Goal: Task Accomplishment & Management: Complete application form

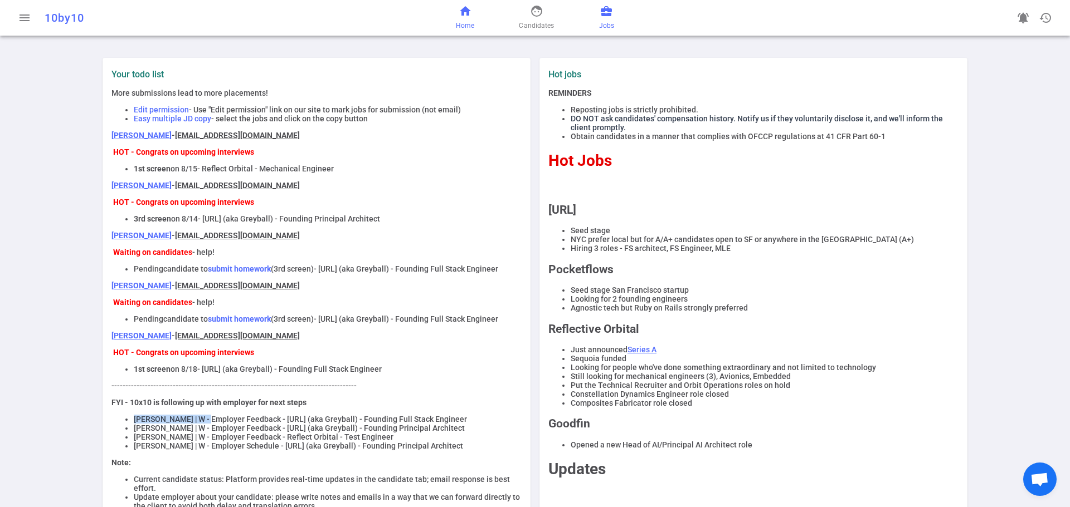
scroll to position [198, 0]
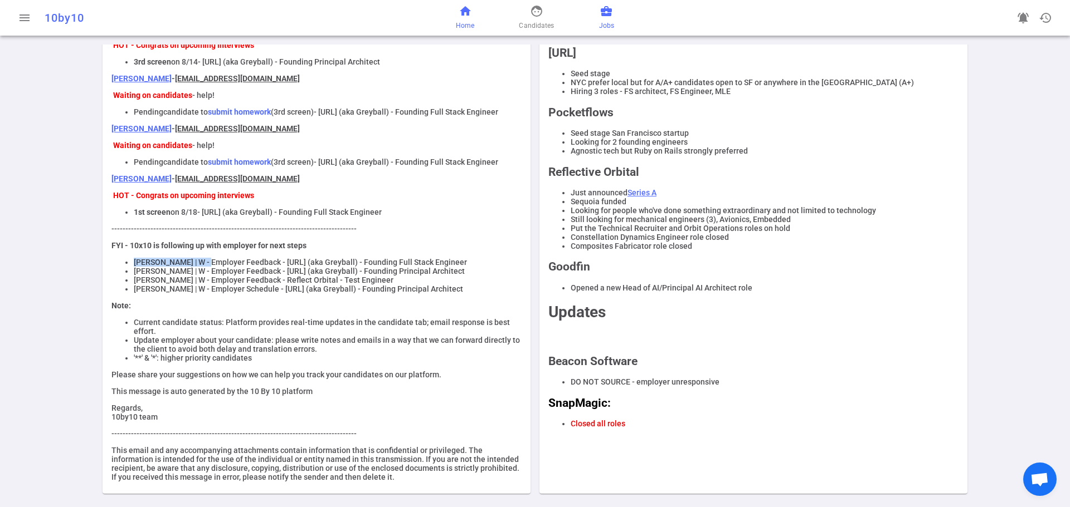
drag, startPoint x: 0, startPoint y: 0, endPoint x: 608, endPoint y: 21, distance: 608.1
click at [608, 21] on span "Jobs" at bounding box center [606, 25] width 15 height 11
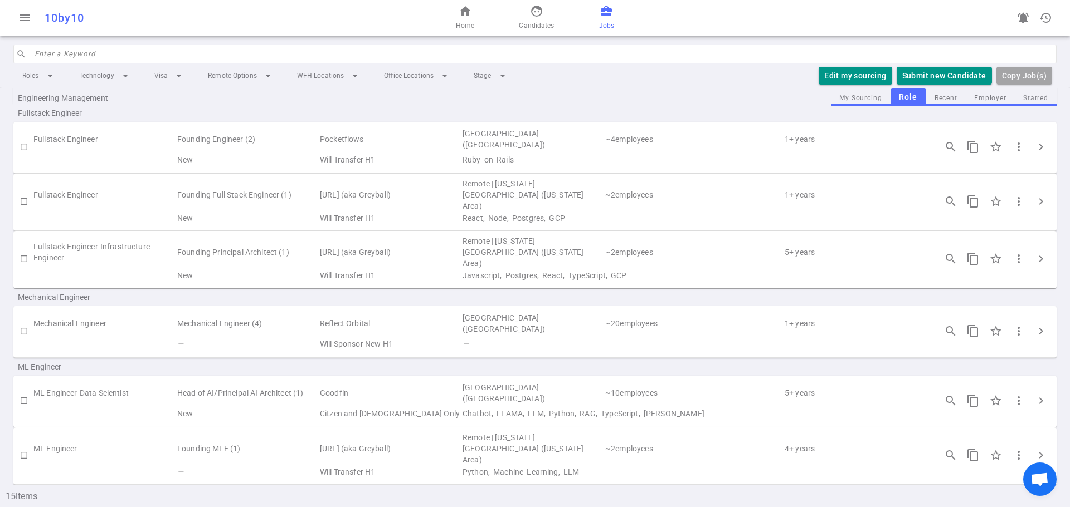
scroll to position [390, 0]
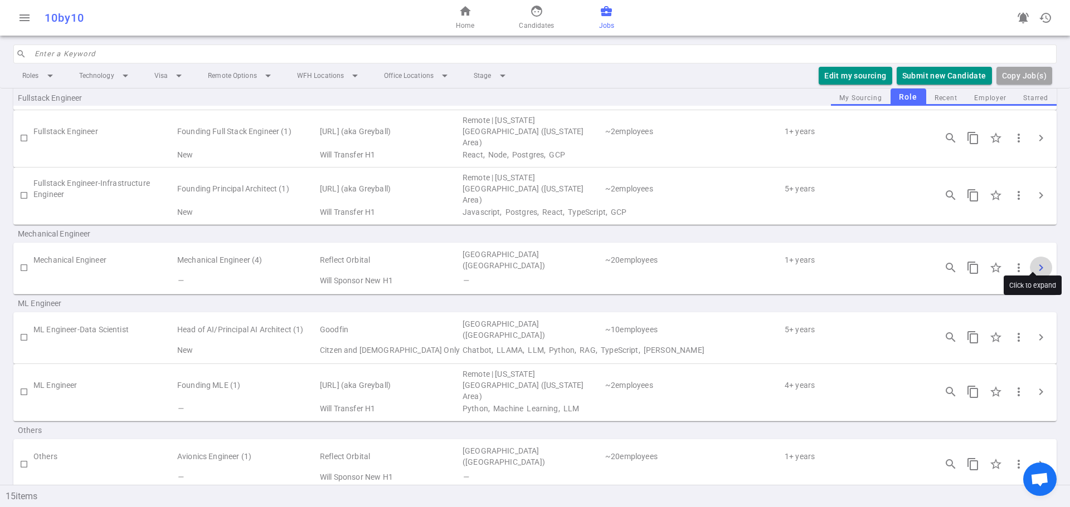
click at [1037, 261] on span "chevron_right" at bounding box center [1040, 267] width 13 height 13
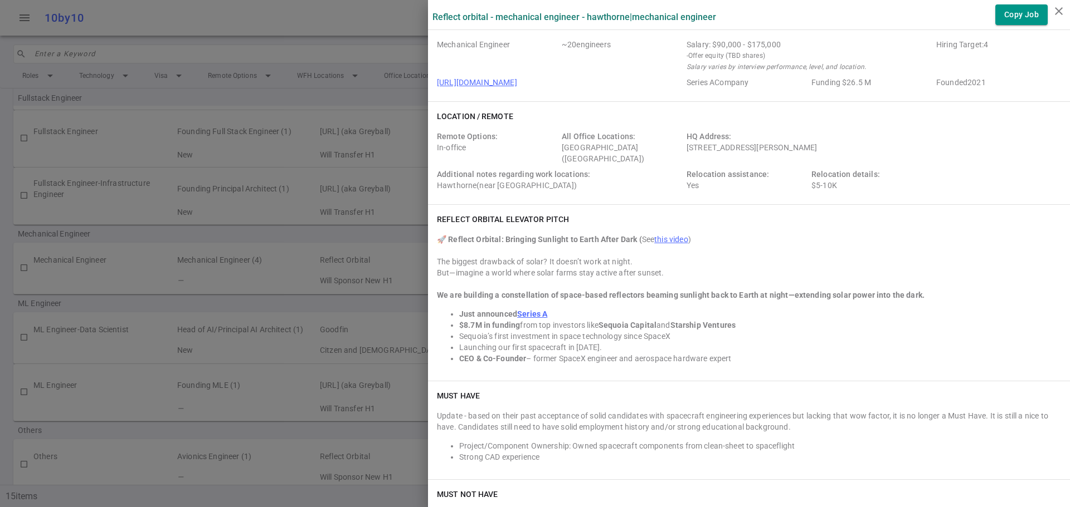
scroll to position [0, 0]
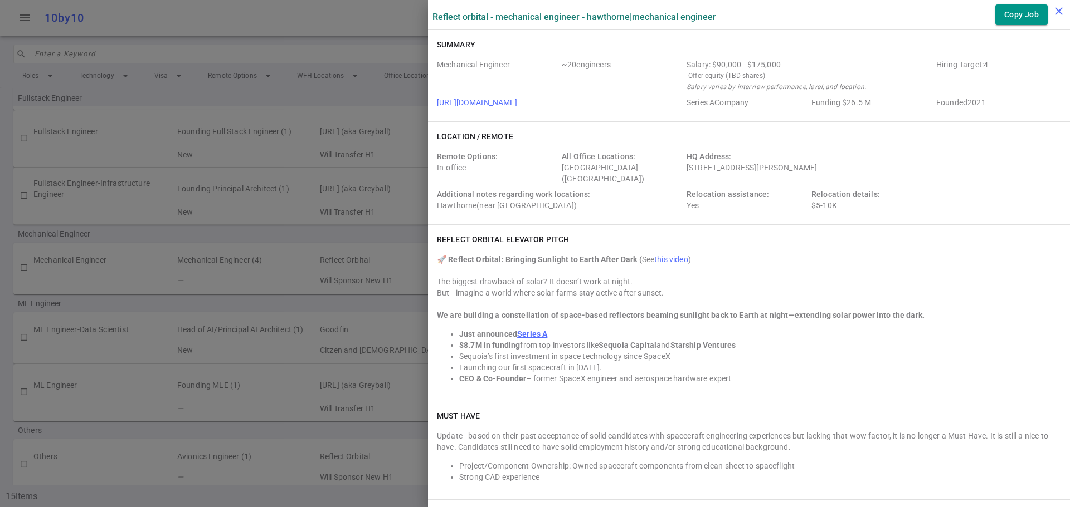
click at [1057, 11] on icon "close" at bounding box center [1058, 10] width 13 height 13
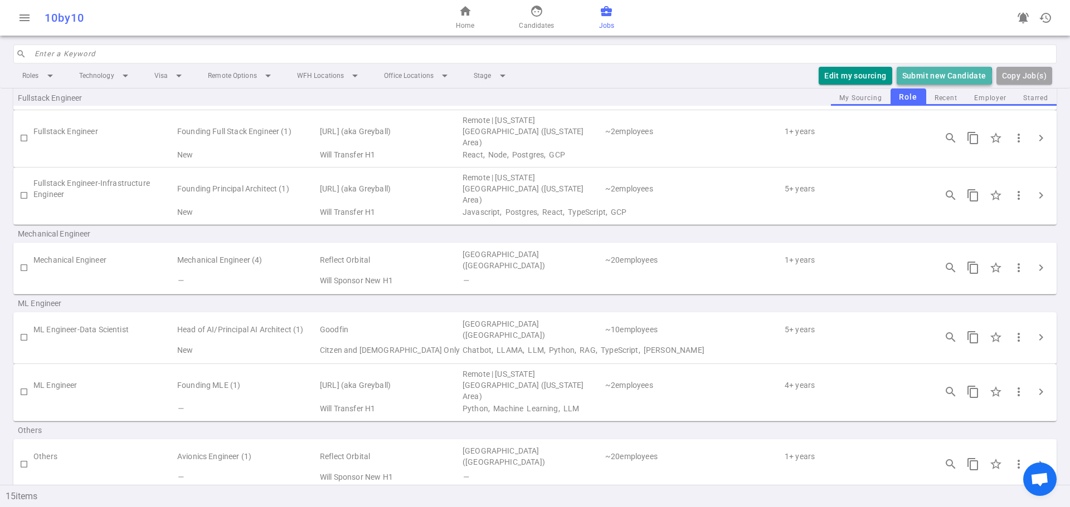
click at [932, 76] on button "Submit new Candidate" at bounding box center [943, 76] width 95 height 18
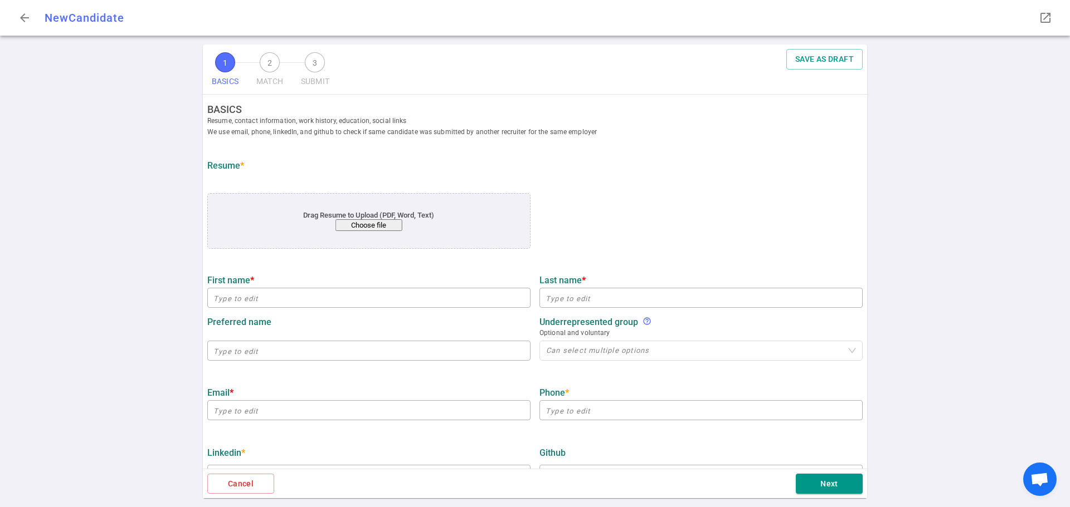
click at [374, 228] on button "Choose file" at bounding box center [368, 225] width 67 height 12
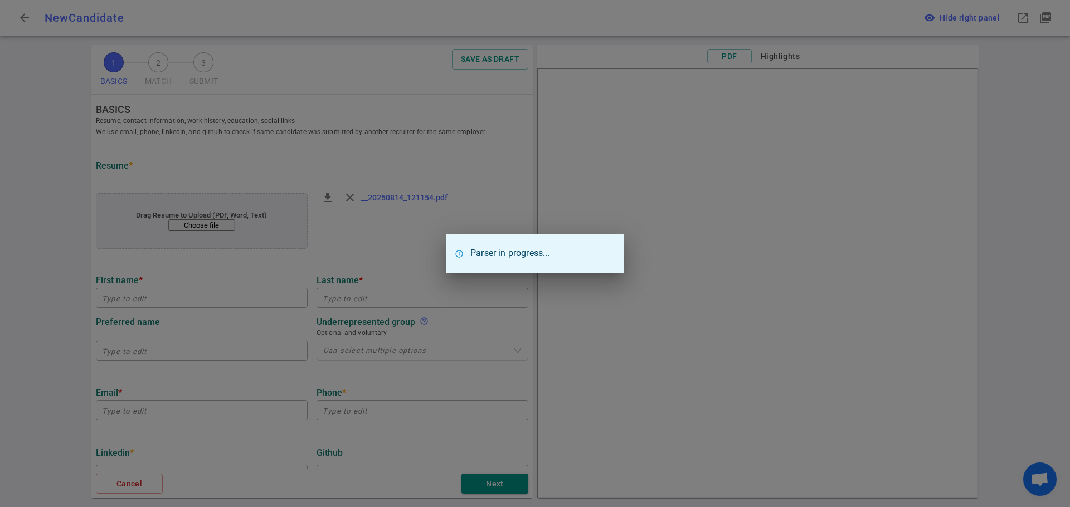
type input "Isa"
type input "[PERSON_NAME]"
type input "[EMAIL_ADDRESS][DOMAIN_NAME]"
type input "[PHONE_NUMBER]"
type input "[URL][DOMAIN_NAME]"
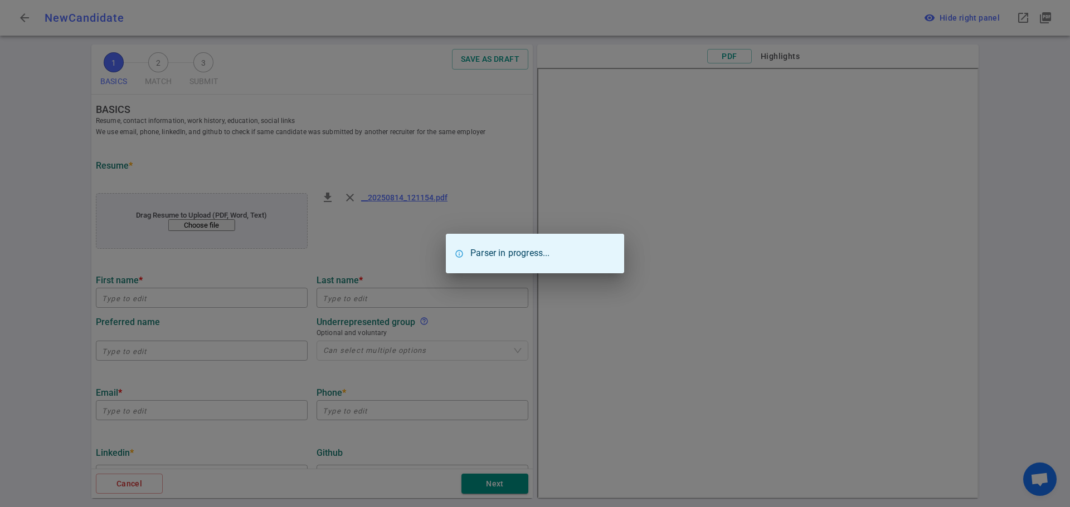
type input "[PERSON_NAME] Building Companies"
type textarea "Mechanical, Electrical, Piping Engineer"
type input "4.3"
type input "[GEOGRAPHIC_DATA]"
type input "Mechanical Engineering"
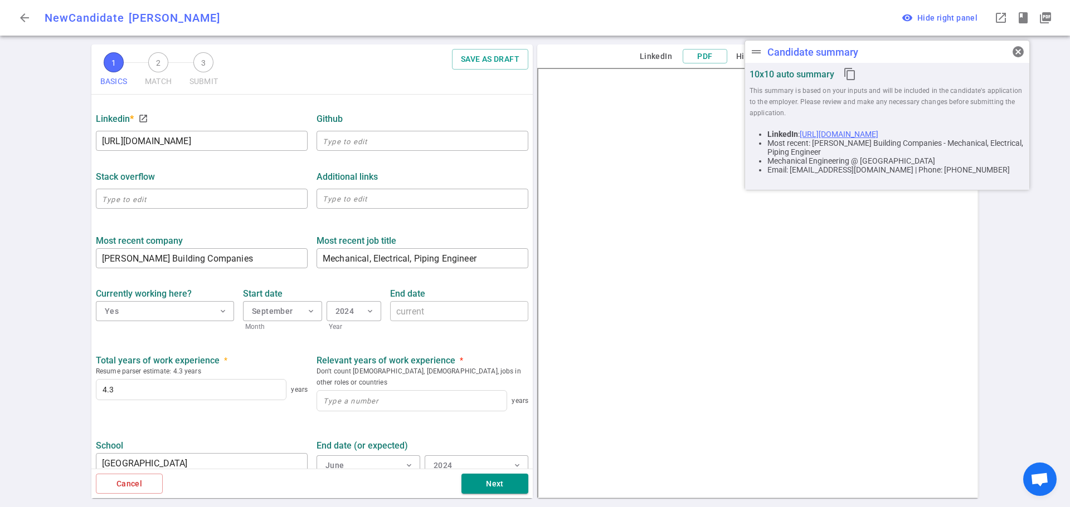
scroll to position [390, 0]
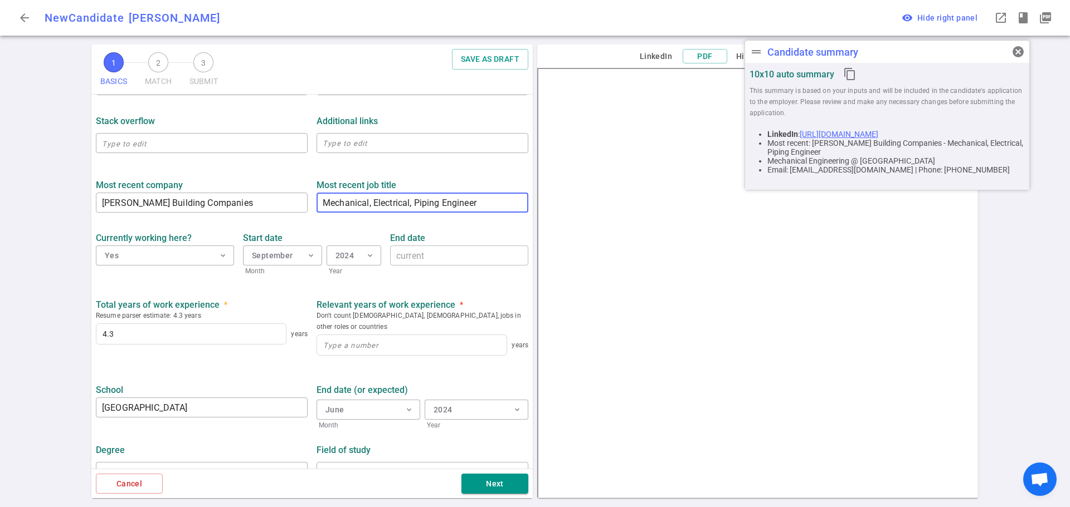
drag, startPoint x: 485, startPoint y: 204, endPoint x: 365, endPoint y: 203, distance: 119.8
click at [365, 203] on textarea "Mechanical, Electrical, Piping Engineer" at bounding box center [422, 203] width 199 height 13
type textarea "Mechanical"
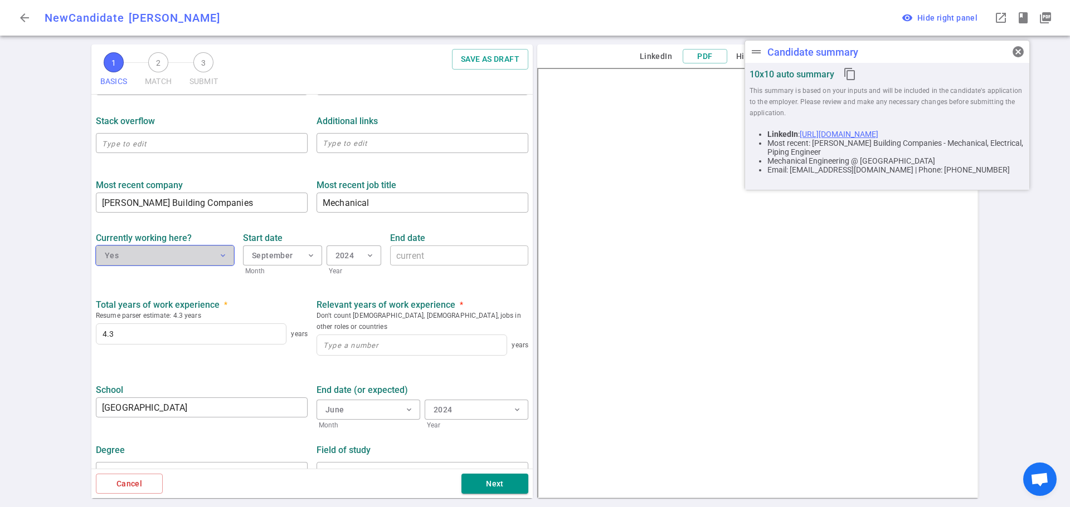
click at [193, 258] on button "Yes expand_more" at bounding box center [165, 256] width 138 height 20
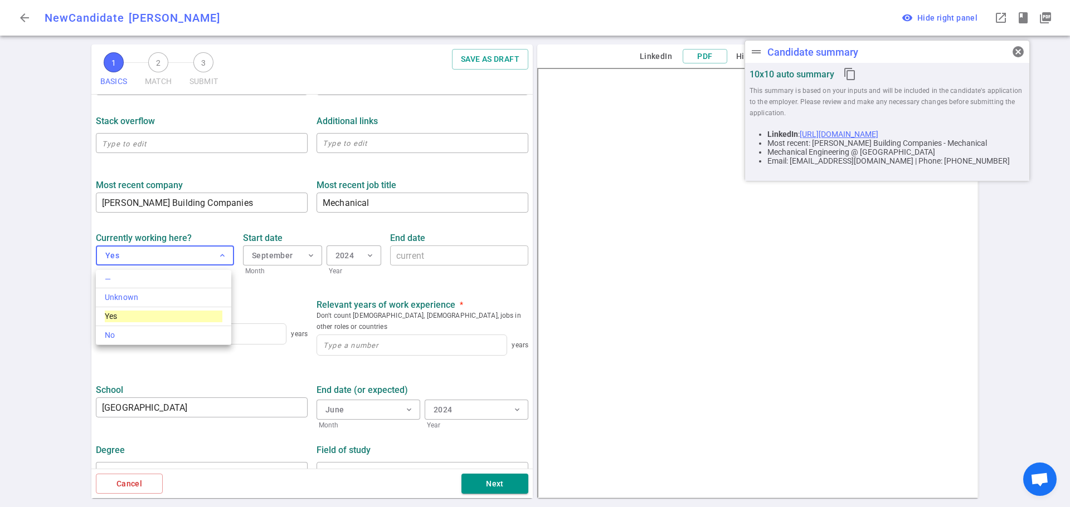
click at [252, 106] on div at bounding box center [535, 253] width 1070 height 507
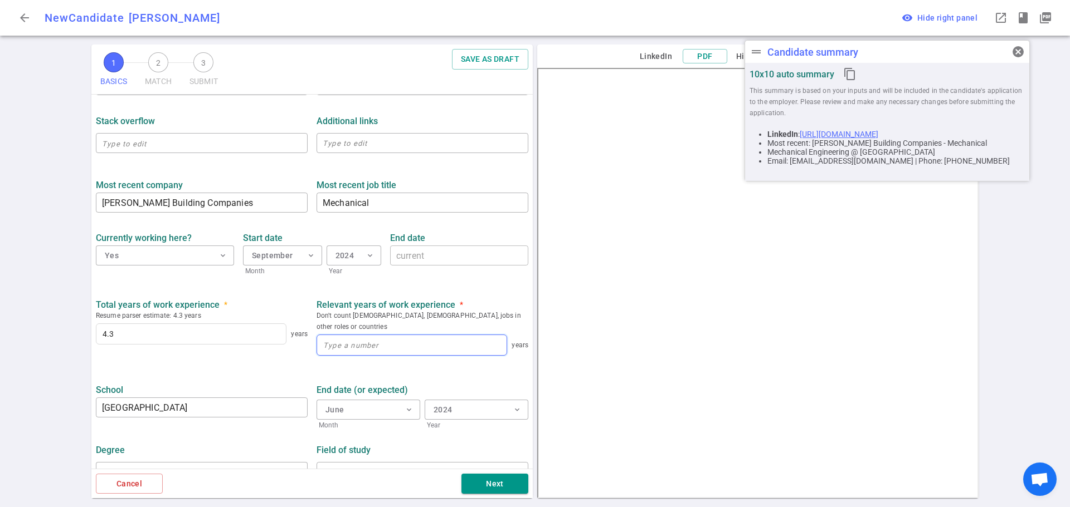
click at [355, 336] on input at bounding box center [411, 345] width 189 height 20
type input "4.3"
click at [102, 268] on div "Currently working here? Yes expand_more" at bounding box center [164, 251] width 147 height 51
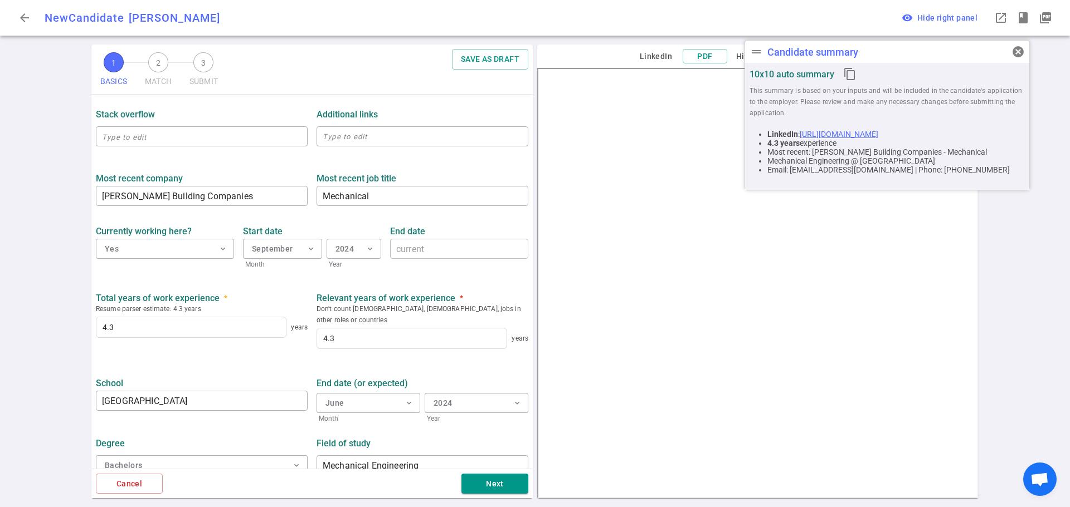
scroll to position [401, 0]
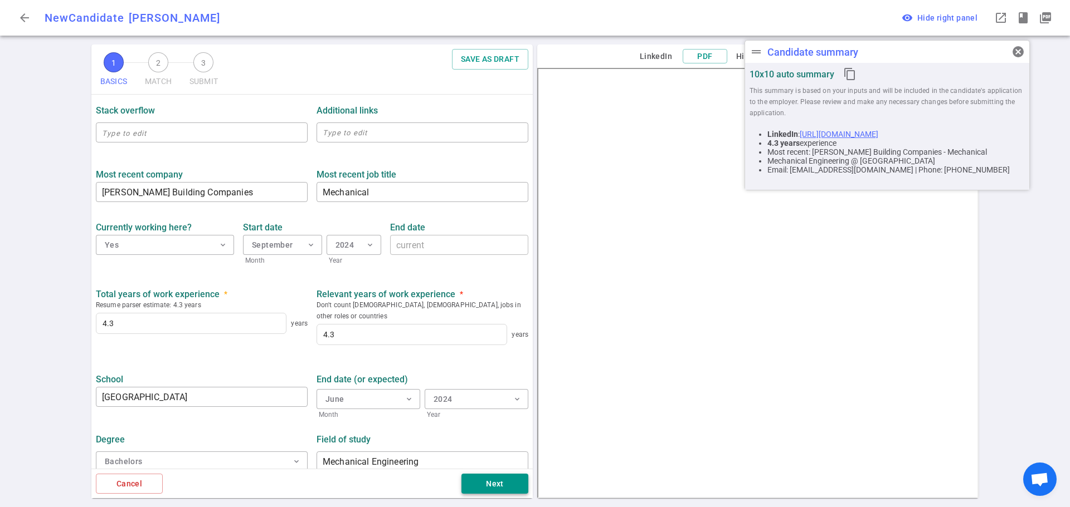
click at [510, 487] on button "Next" at bounding box center [494, 484] width 67 height 21
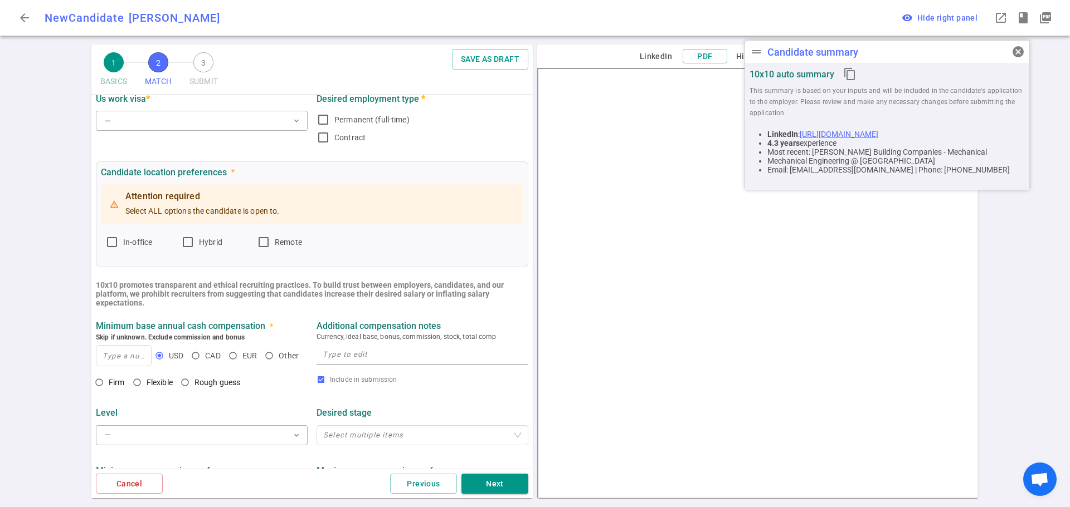
scroll to position [0, 0]
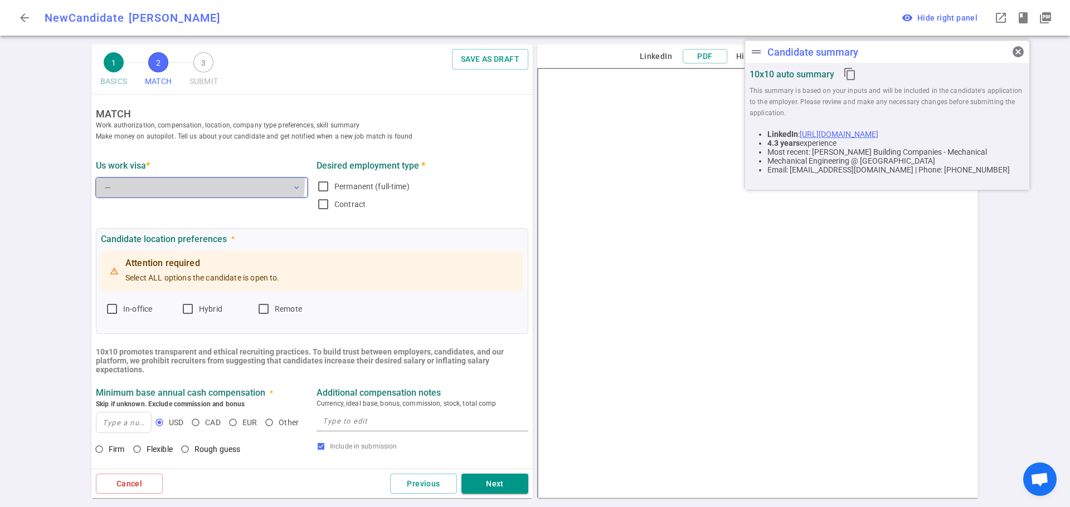
click at [187, 182] on button "— expand_more" at bounding box center [202, 188] width 212 height 20
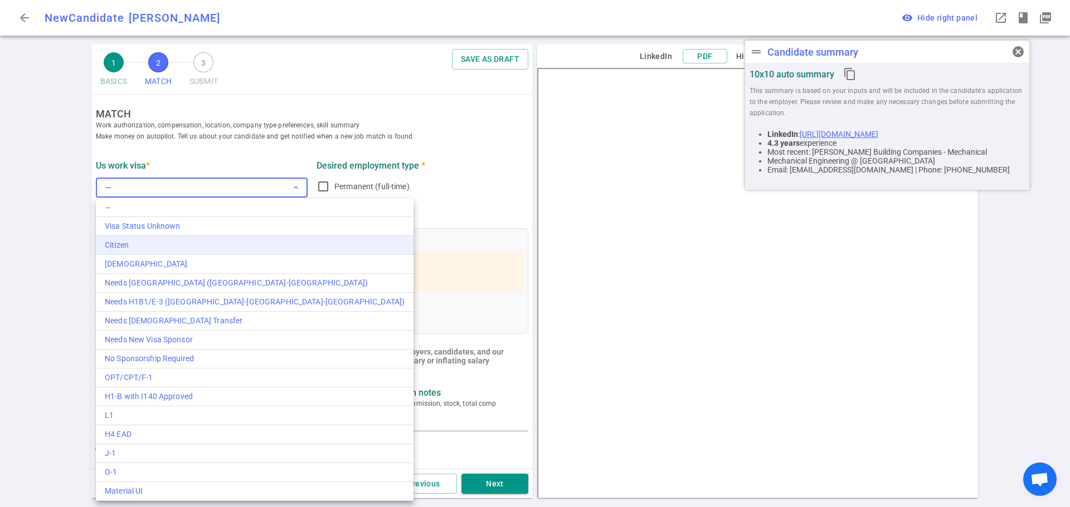
click at [149, 243] on div "Citizen" at bounding box center [255, 246] width 300 height 12
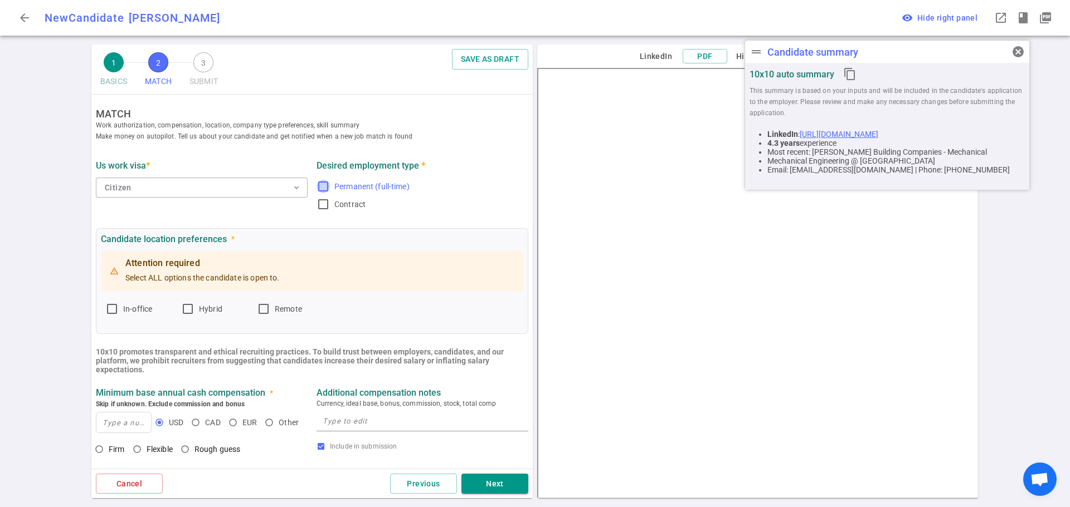
click at [316, 189] on input "Permanent (full-time)" at bounding box center [322, 186] width 13 height 13
checkbox input "true"
click at [187, 313] on input "Hybrid" at bounding box center [187, 308] width 13 height 13
checkbox input "true"
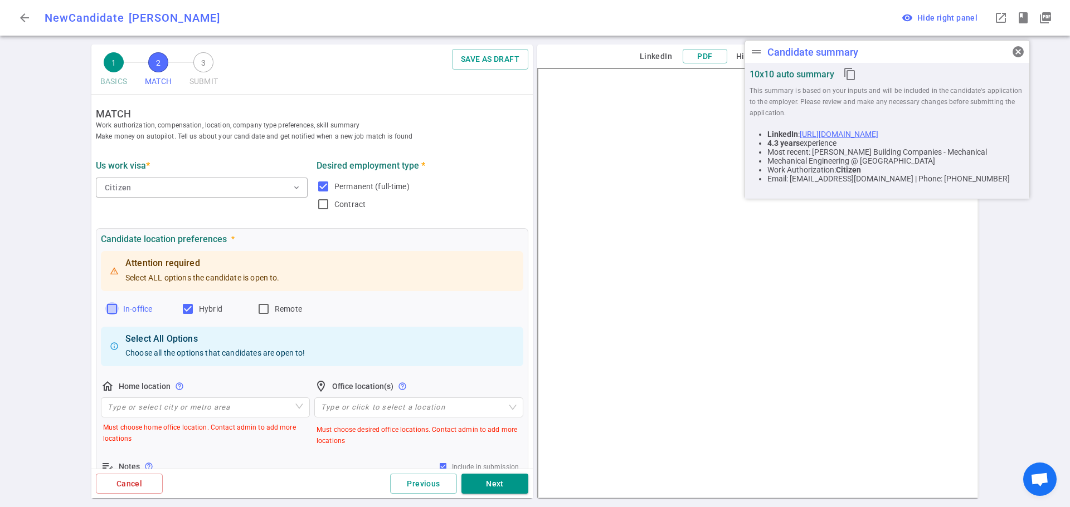
click at [114, 311] on input "In-office" at bounding box center [111, 308] width 13 height 13
checkbox input "true"
click at [132, 413] on input "search" at bounding box center [206, 407] width 196 height 19
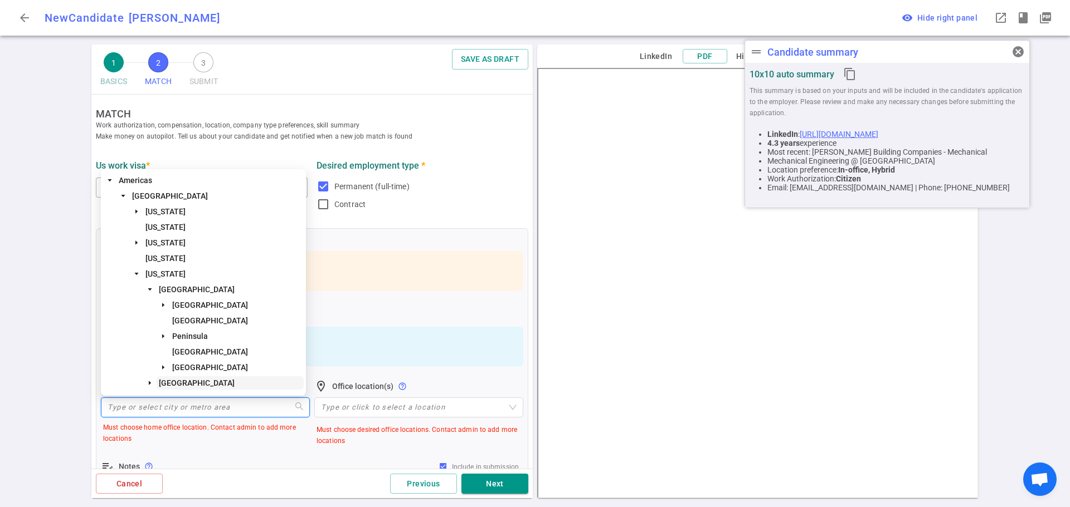
click at [182, 383] on span "[GEOGRAPHIC_DATA]" at bounding box center [197, 383] width 76 height 9
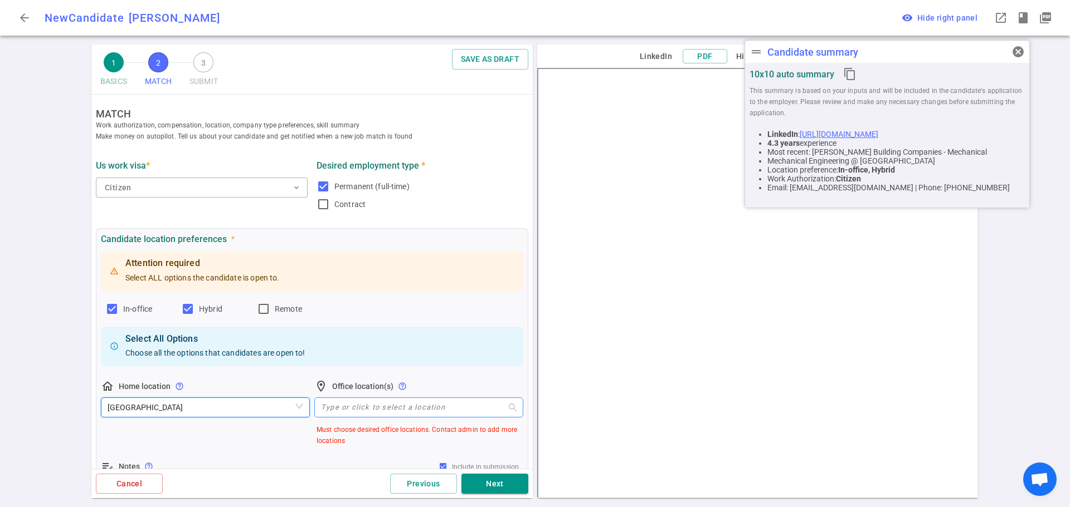
click at [347, 405] on div at bounding box center [412, 408] width 193 height 8
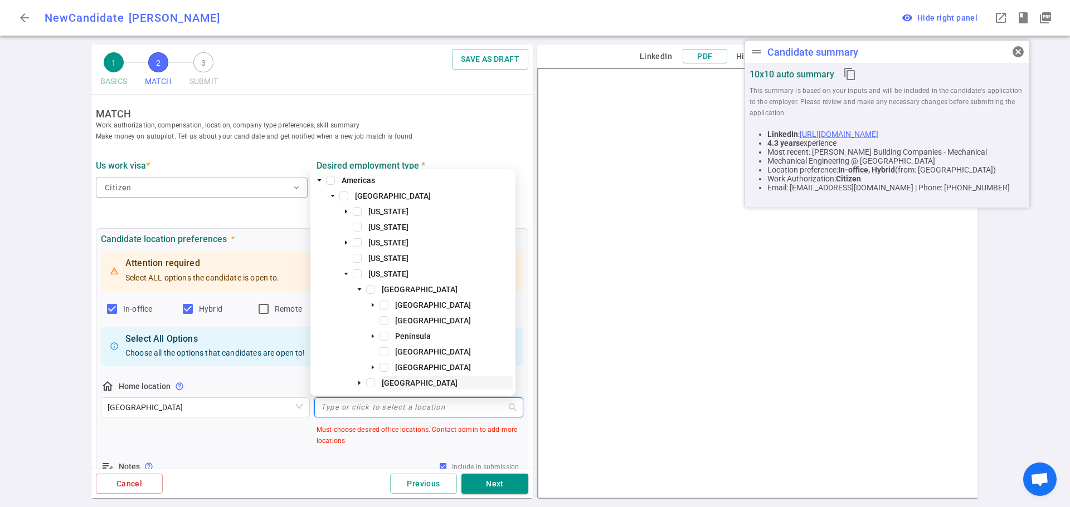
click at [394, 383] on span "[GEOGRAPHIC_DATA]" at bounding box center [420, 383] width 76 height 9
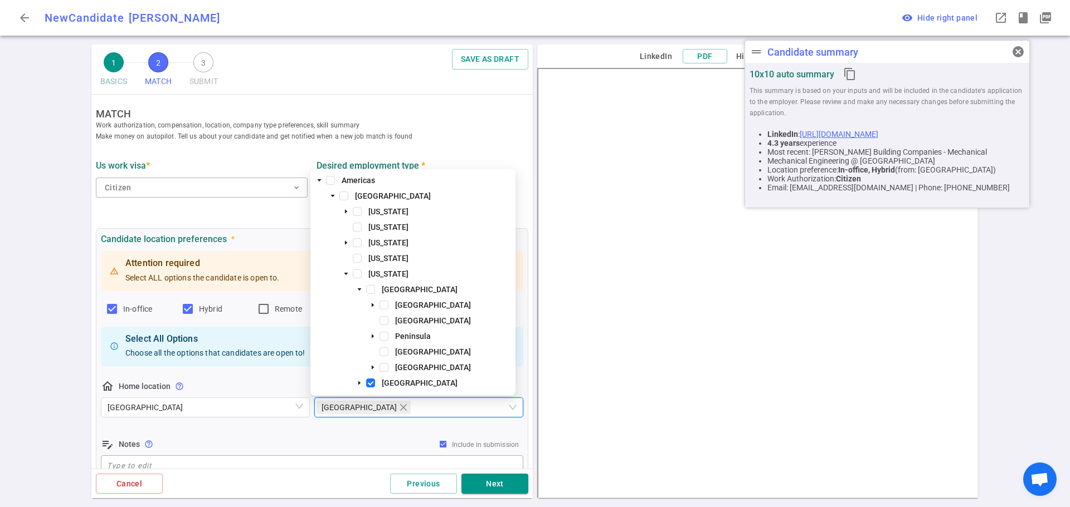
click at [72, 258] on div "1 BASICS 2 MATCH 3 SUBMIT SAVE AS DRAFT MATCH Work authorization, compensation,…" at bounding box center [535, 276] width 1070 height 463
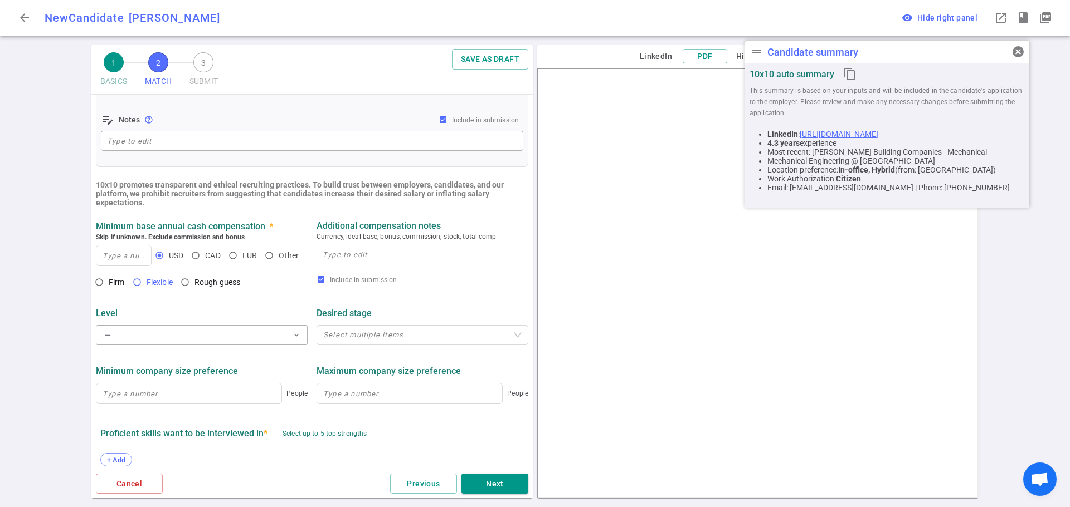
scroll to position [334, 0]
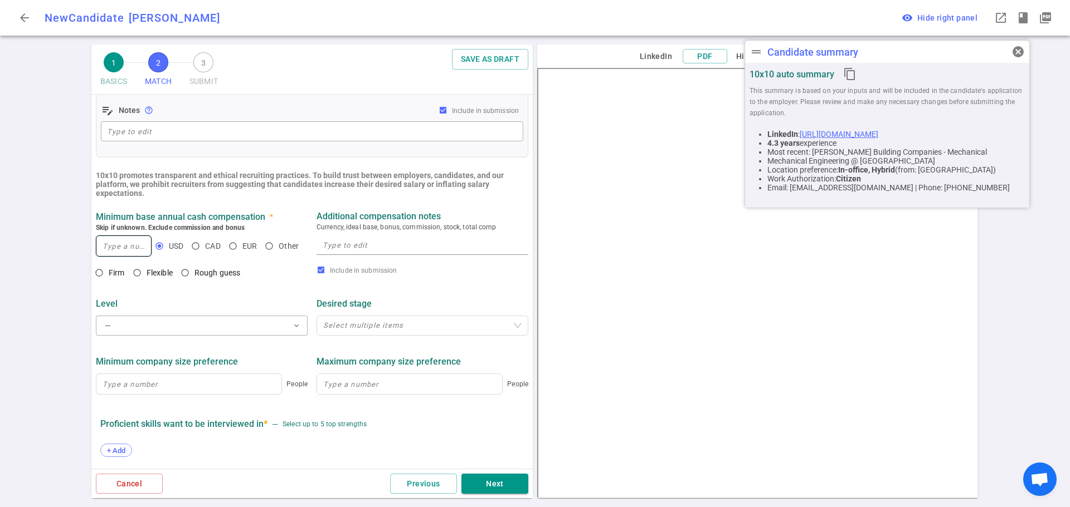
click at [115, 250] on input at bounding box center [123, 246] width 55 height 20
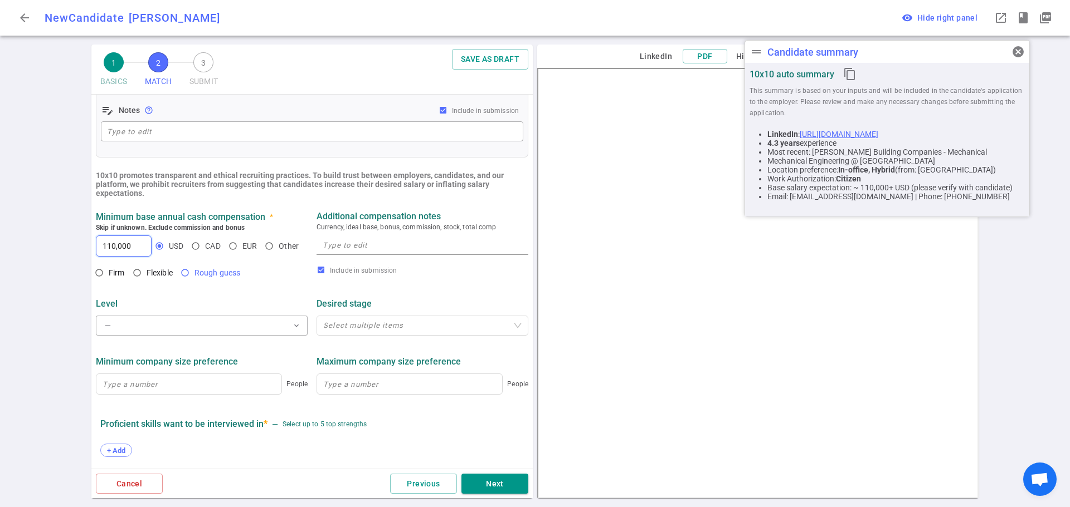
type input "110,000"
drag, startPoint x: 187, startPoint y: 274, endPoint x: 219, endPoint y: 281, distance: 33.7
click at [187, 274] on input "Rough guess" at bounding box center [184, 272] width 19 height 19
radio input "true"
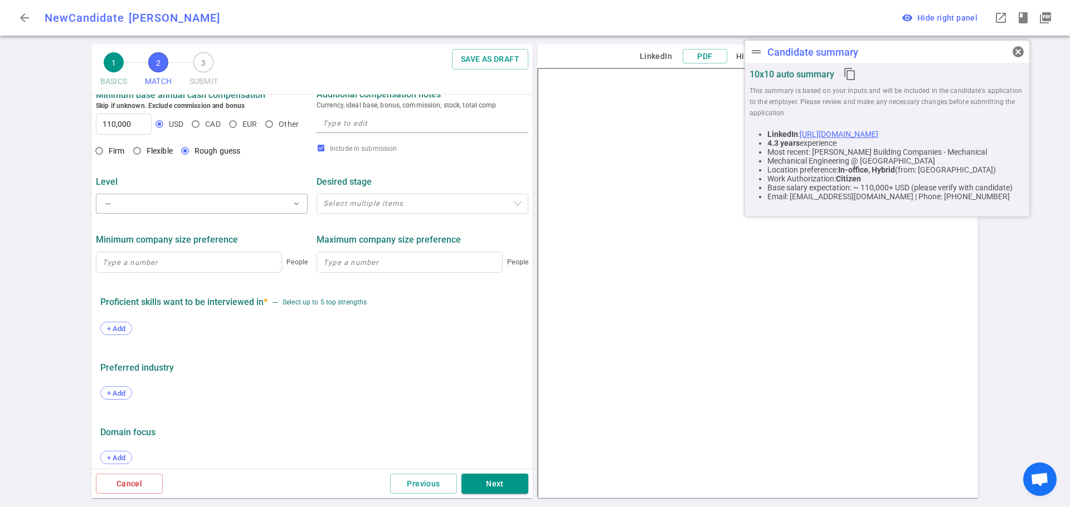
scroll to position [467, 0]
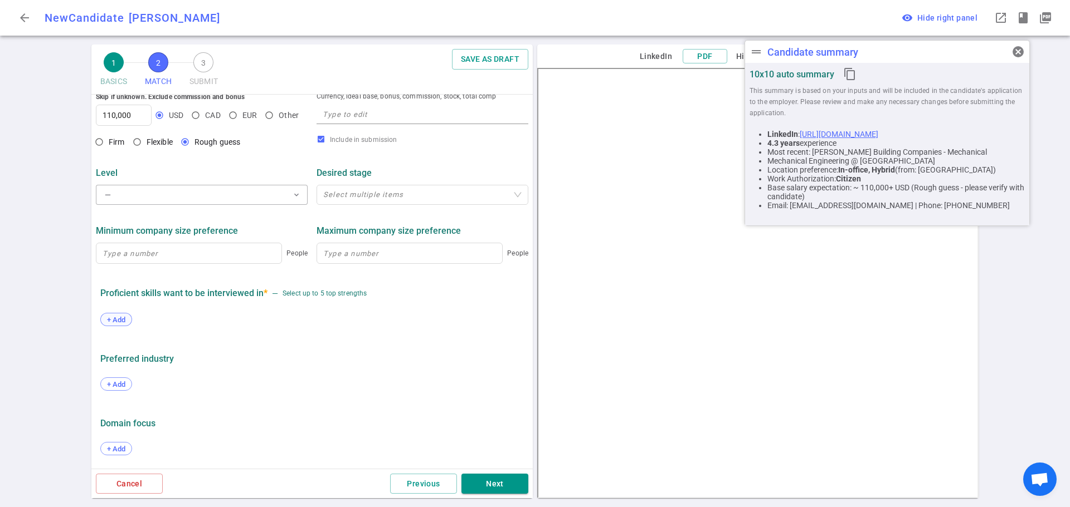
click at [125, 318] on span "+ Add" at bounding box center [116, 320] width 26 height 8
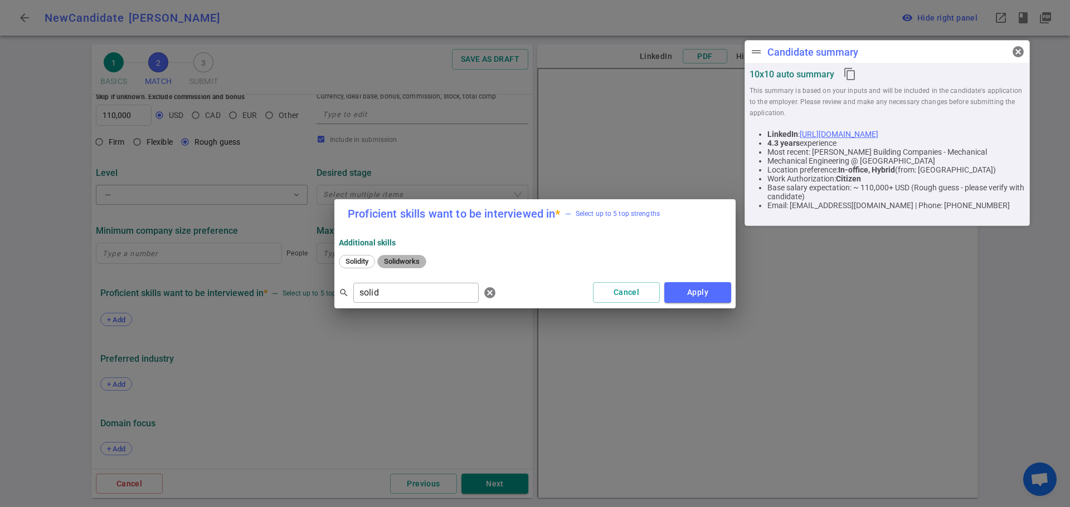
click at [408, 258] on span "Solidworks" at bounding box center [401, 261] width 43 height 8
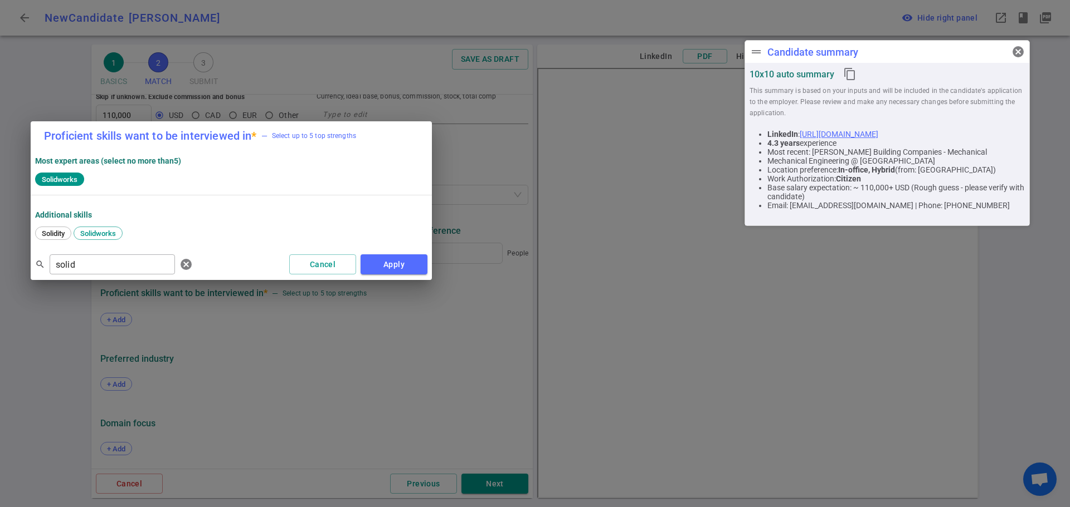
drag, startPoint x: 445, startPoint y: 196, endPoint x: 141, endPoint y: 144, distance: 308.0
click at [141, 144] on h2 "Proficient skills want to be interviewed in * — Select up to 5 top strengths" at bounding box center [231, 135] width 401 height 29
click at [1015, 52] on span "cancel" at bounding box center [1017, 51] width 13 height 13
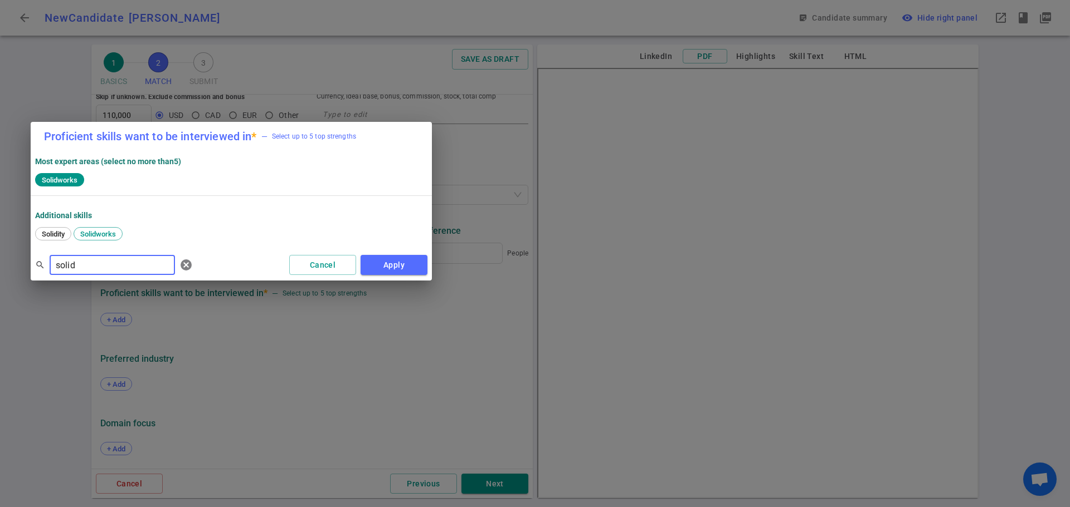
drag, startPoint x: 121, startPoint y: 262, endPoint x: 0, endPoint y: 279, distance: 122.1
click at [1, 279] on div "Proficient skills want to be interviewed in * — Select up to 5 top strengths Mo…" at bounding box center [535, 253] width 1070 height 507
type input "A"
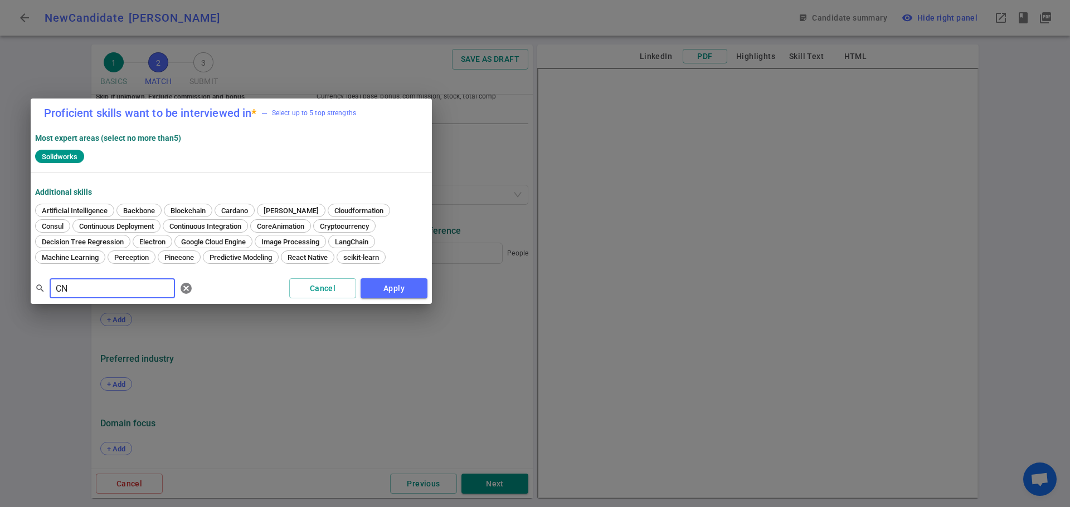
type input "C"
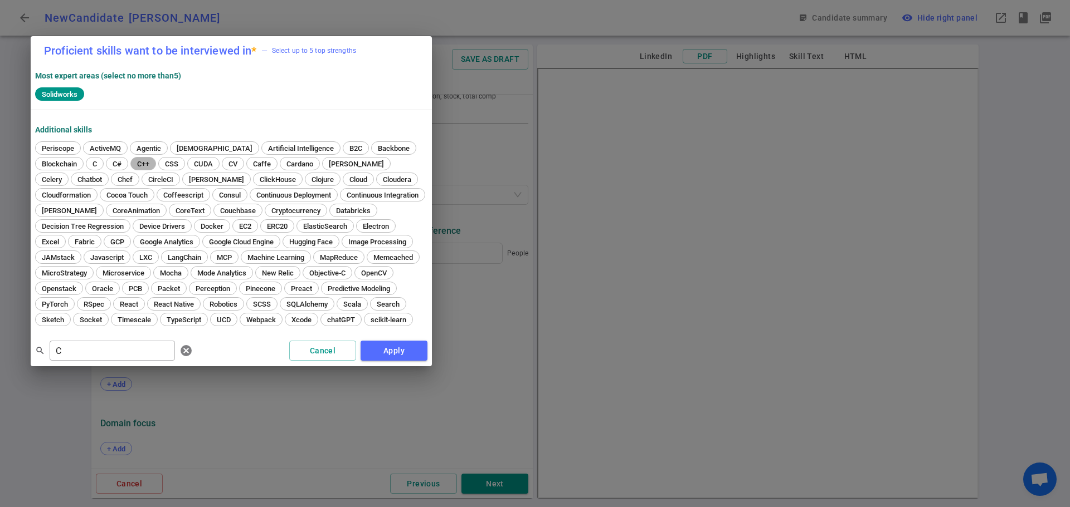
click at [133, 163] on span "C++" at bounding box center [143, 164] width 20 height 8
drag, startPoint x: 81, startPoint y: 359, endPoint x: 68, endPoint y: 344, distance: 19.8
click at [43, 352] on div "search C ​ cancel" at bounding box center [116, 351] width 162 height 22
drag, startPoint x: 65, startPoint y: 352, endPoint x: 9, endPoint y: 339, distance: 57.2
click at [9, 343] on div "Proficient skills want to be interviewed in * — Select up to 5 top strengths Mo…" at bounding box center [535, 253] width 1070 height 507
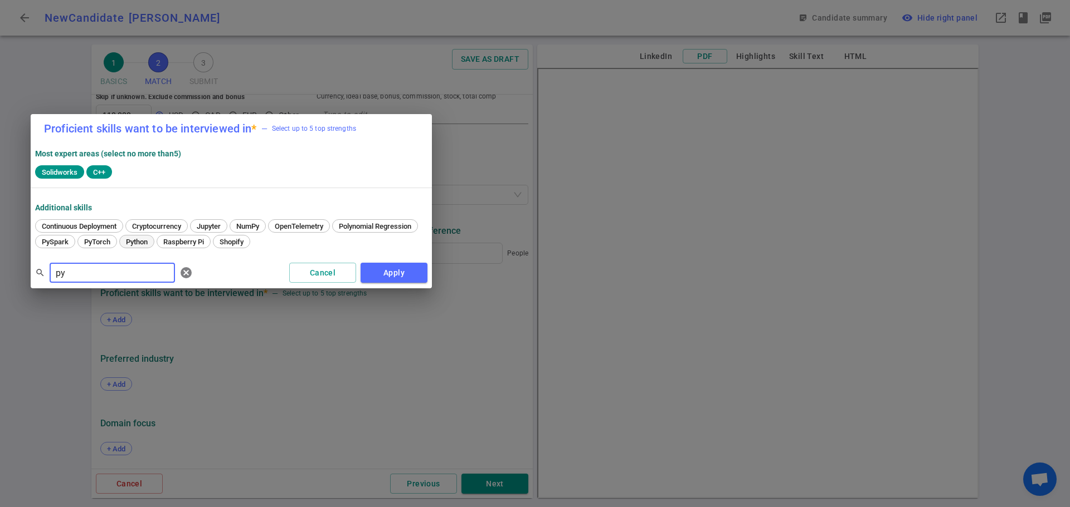
click at [152, 246] on span "Python" at bounding box center [137, 242] width 30 height 8
drag, startPoint x: 74, startPoint y: 276, endPoint x: 0, endPoint y: 266, distance: 74.8
click at [0, 266] on div "Proficient skills want to be interviewed in * — Select up to 5 top strengths Mo…" at bounding box center [535, 253] width 1070 height 507
type input "mat"
click at [320, 228] on span "Matlab" at bounding box center [312, 226] width 30 height 8
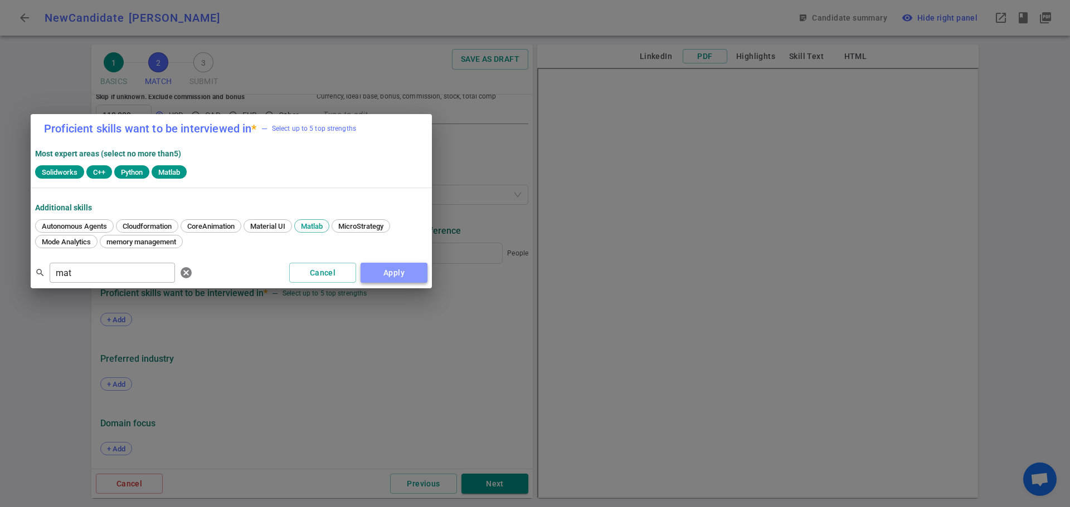
click at [402, 276] on button "Apply" at bounding box center [393, 273] width 67 height 21
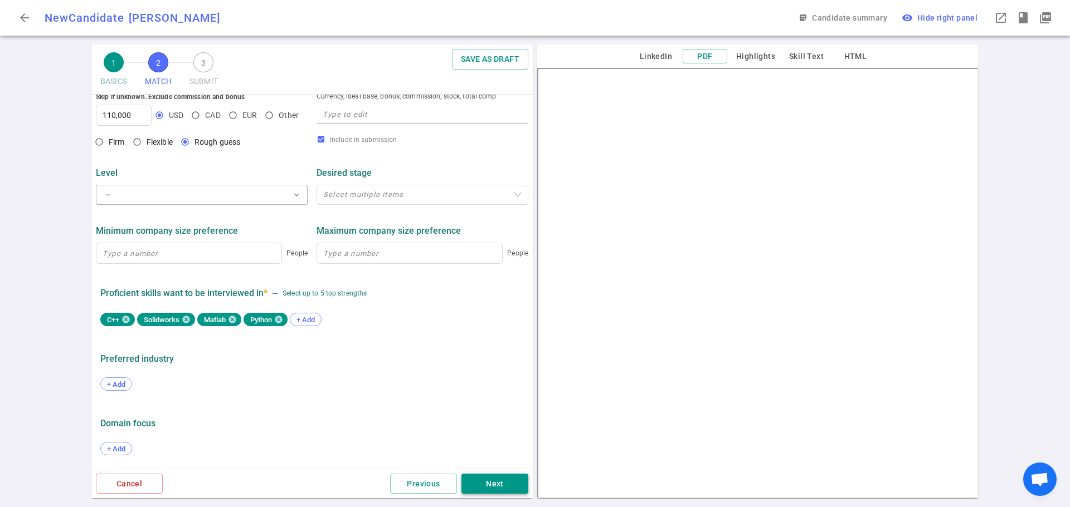
click at [487, 476] on button "Next" at bounding box center [494, 484] width 67 height 21
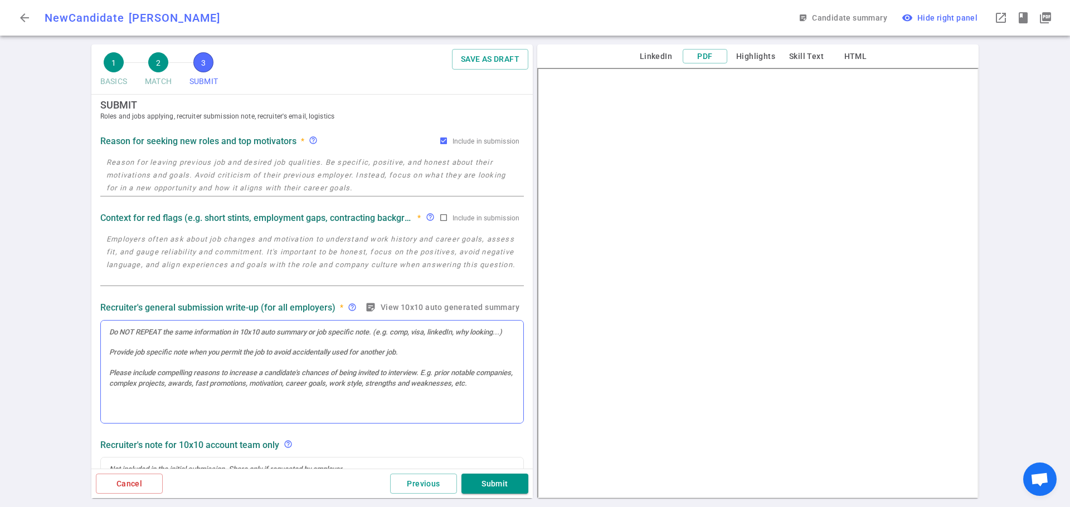
scroll to position [0, 0]
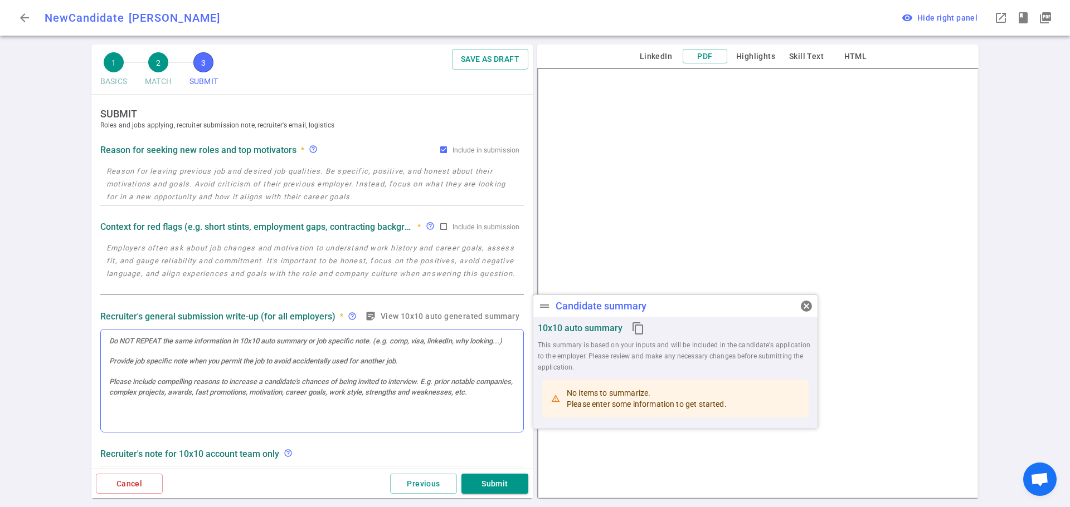
click at [148, 365] on div at bounding box center [312, 381] width 422 height 103
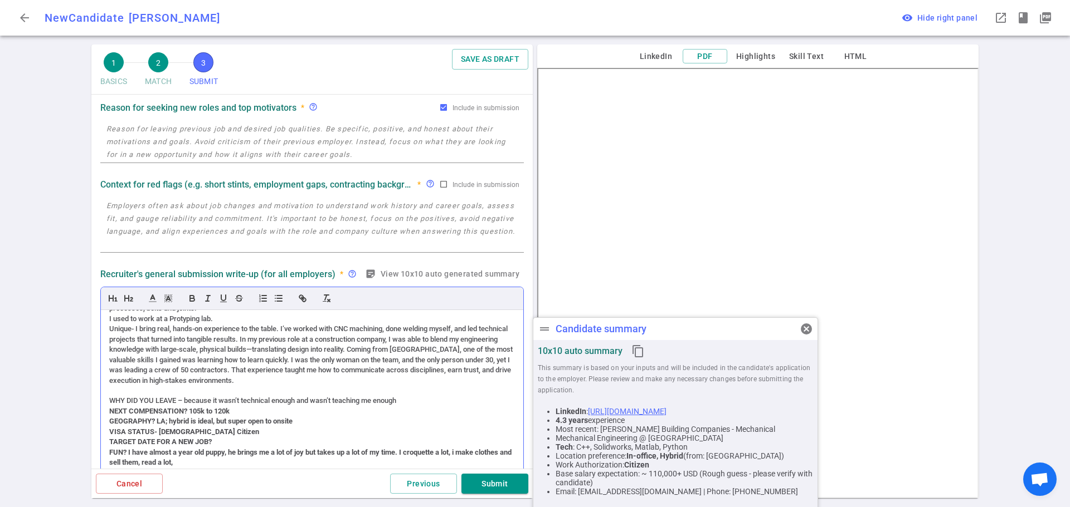
scroll to position [111, 0]
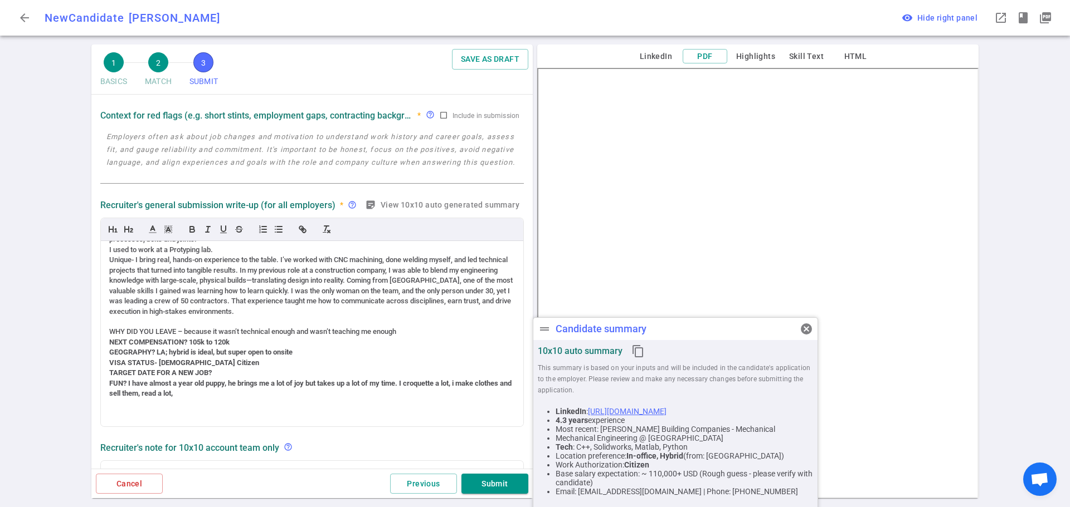
drag, startPoint x: 217, startPoint y: 371, endPoint x: 97, endPoint y: 333, distance: 125.2
click at [97, 332] on div "Recruiter's general submission write-up (for all employers) * help_outline stic…" at bounding box center [312, 312] width 432 height 235
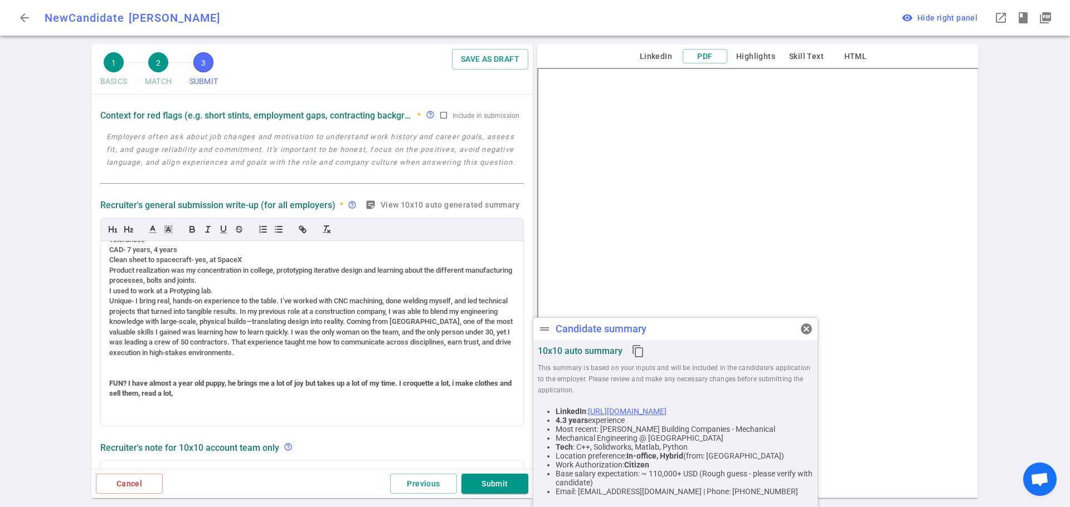
scroll to position [434, 0]
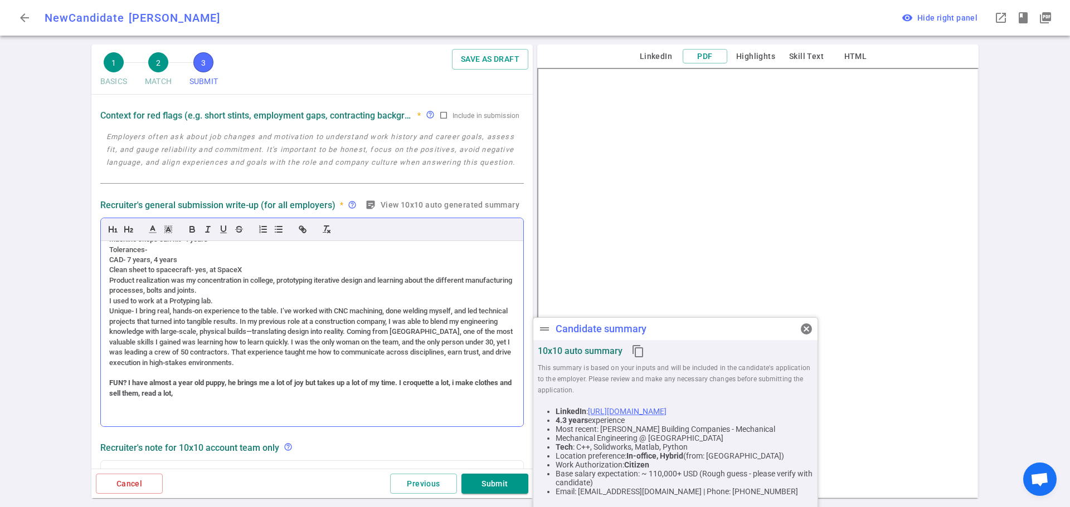
click at [109, 311] on div "[DATE] INTAKE OF [PERSON_NAME] (ACCENT) PERSONALITY – (no accent) very accommod…" at bounding box center [312, 333] width 422 height 185
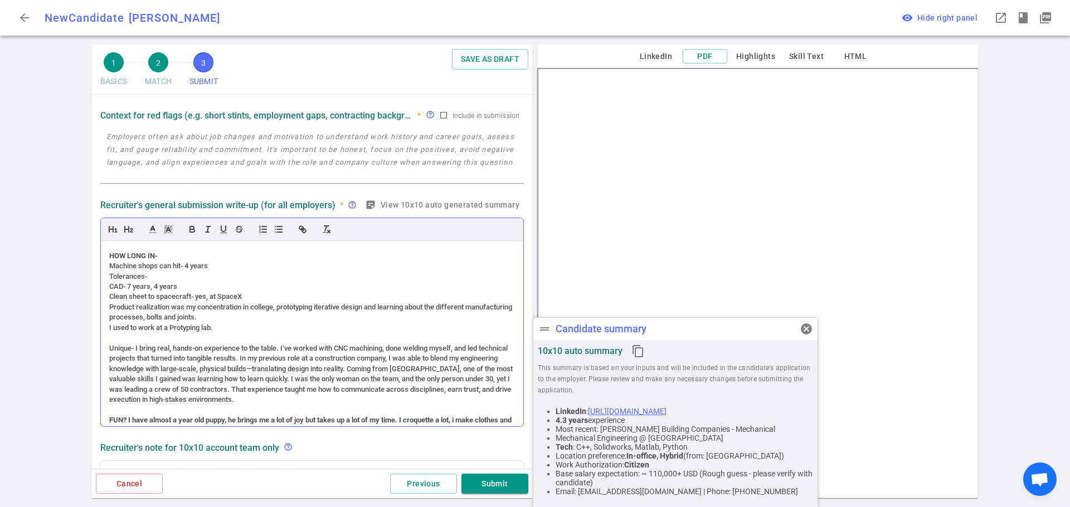
scroll to position [389, 0]
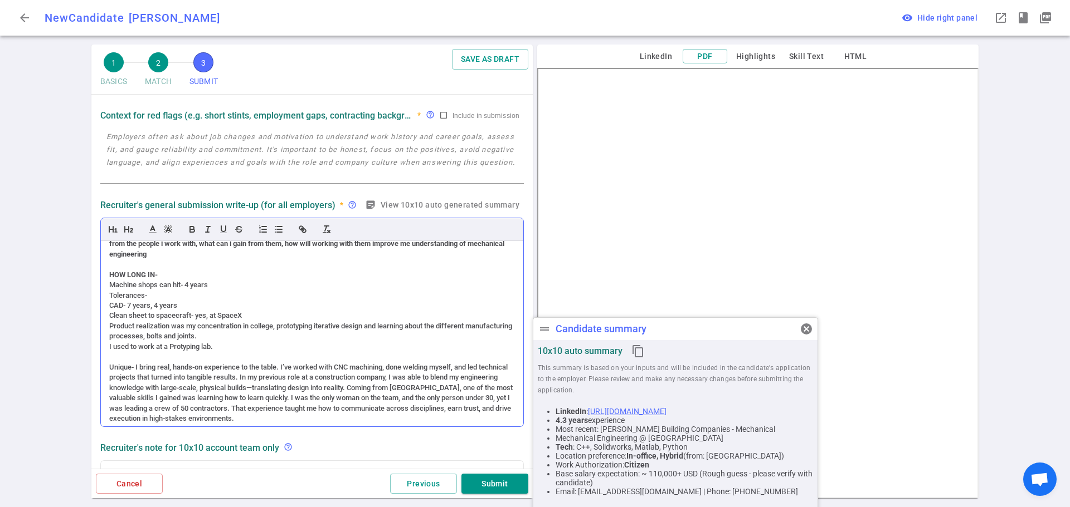
click at [109, 327] on div "Product realization was my concentration in college, prototyping iterative desi…" at bounding box center [312, 331] width 406 height 21
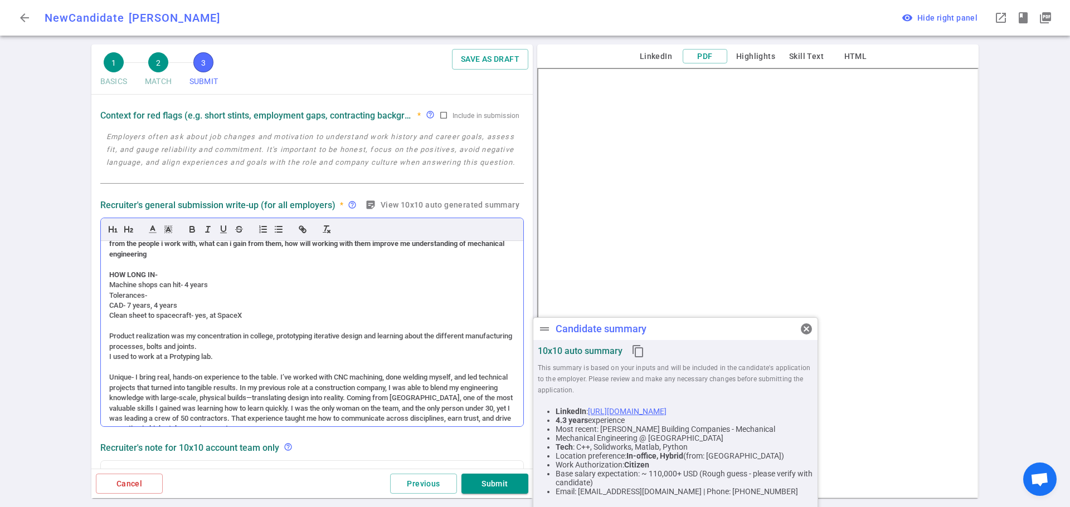
click at [109, 314] on div "[DATE] INTAKE OF [PERSON_NAME] (ACCENT) PERSONALITY – (no accent) very accommod…" at bounding box center [312, 333] width 422 height 185
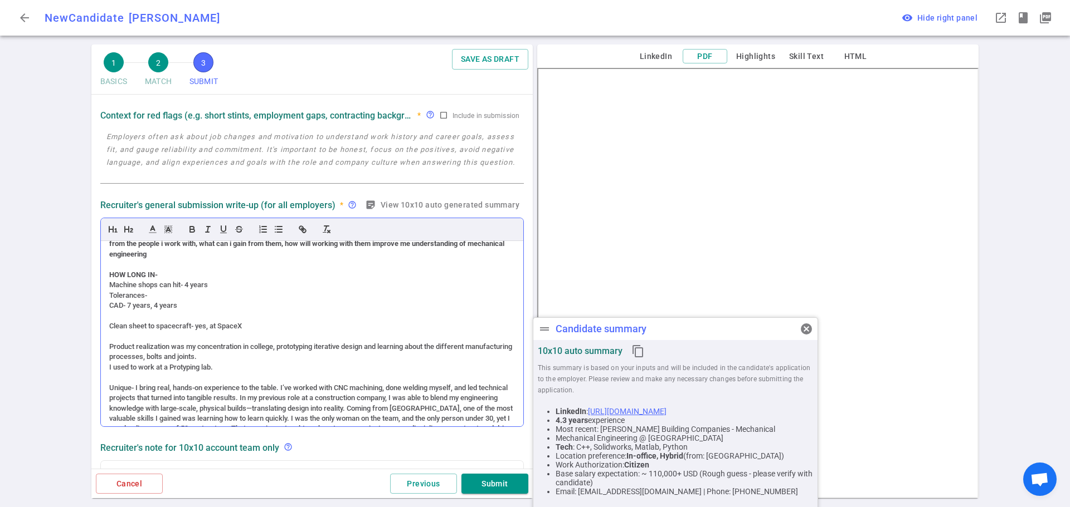
click at [108, 305] on div "[DATE] INTAKE OF [PERSON_NAME] (ACCENT) PERSONALITY – (no accent) very accommod…" at bounding box center [312, 333] width 422 height 185
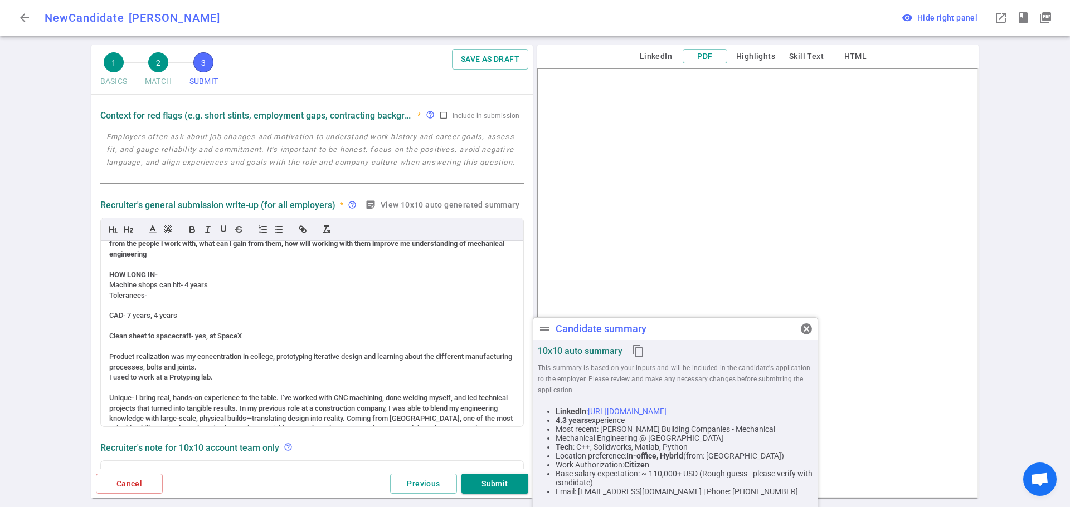
drag, startPoint x: 149, startPoint y: 297, endPoint x: 90, endPoint y: 295, distance: 59.1
click at [90, 295] on div "1 BASICS 2 MATCH 3 SUBMIT SAVE AS DRAFT SUBMIT Roles and jobs applying, recruit…" at bounding box center [312, 276] width 446 height 463
click at [109, 285] on div "Machine shops can hit- 4 years" at bounding box center [312, 285] width 406 height 10
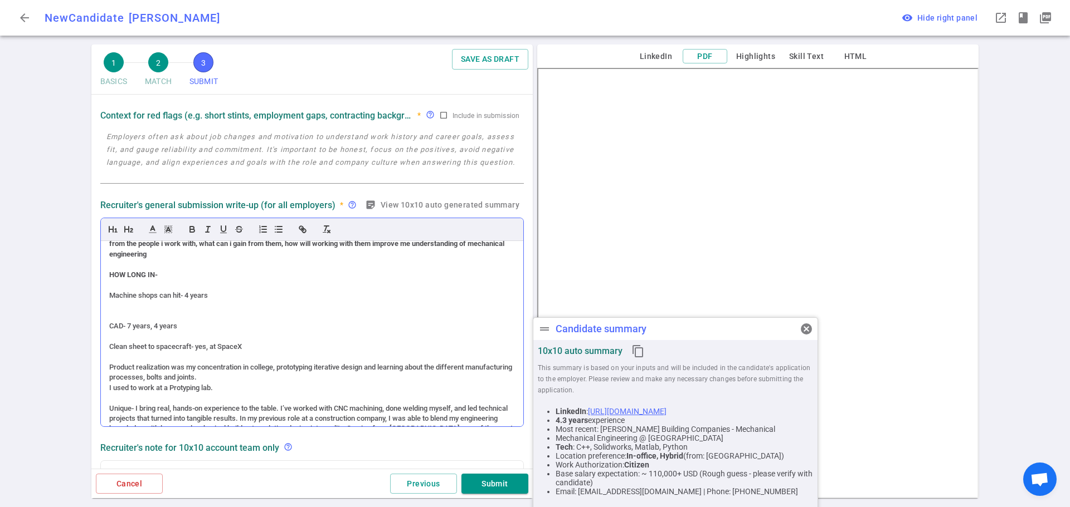
click at [119, 315] on div at bounding box center [312, 316] width 406 height 10
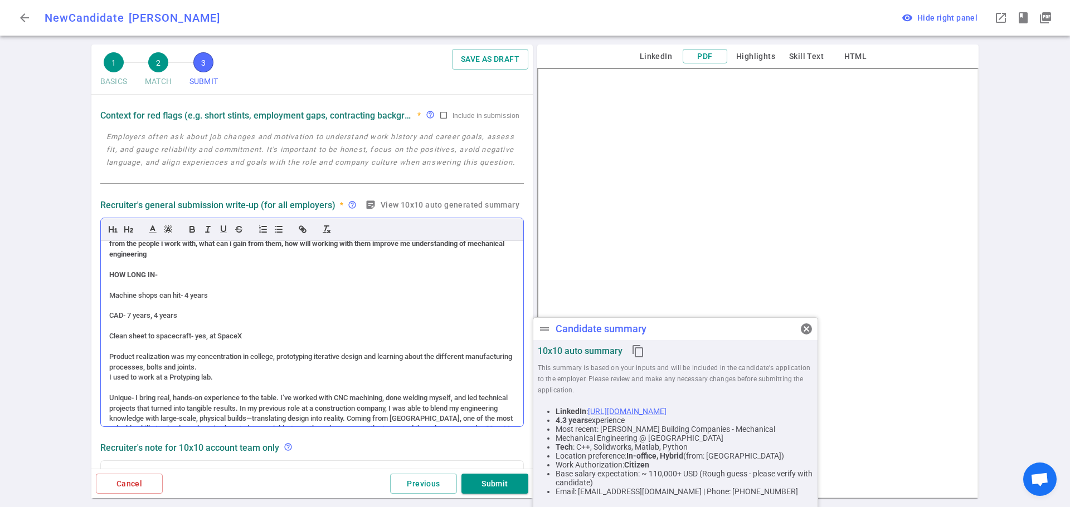
click at [110, 293] on div "Machine shops can hit- 4 years" at bounding box center [312, 296] width 406 height 10
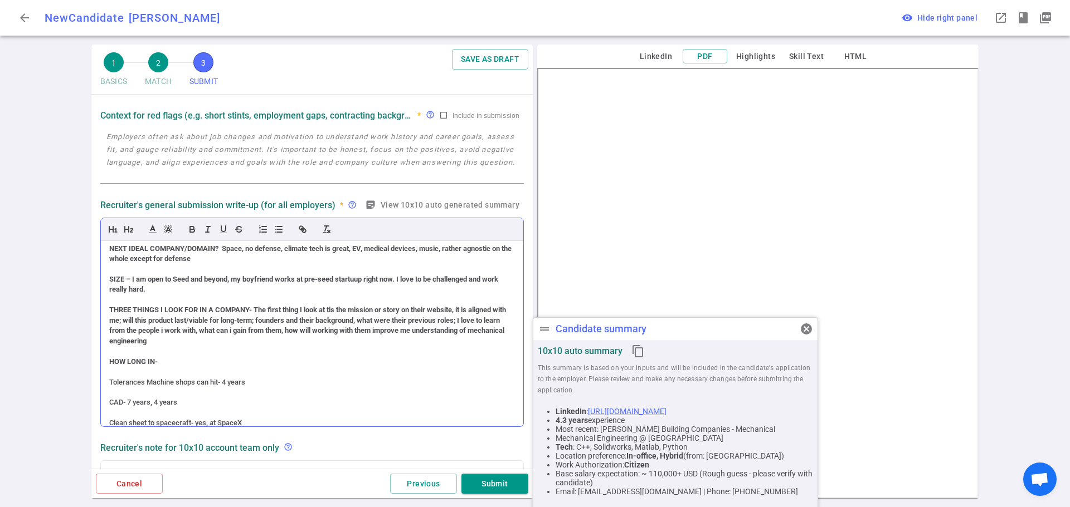
scroll to position [277, 0]
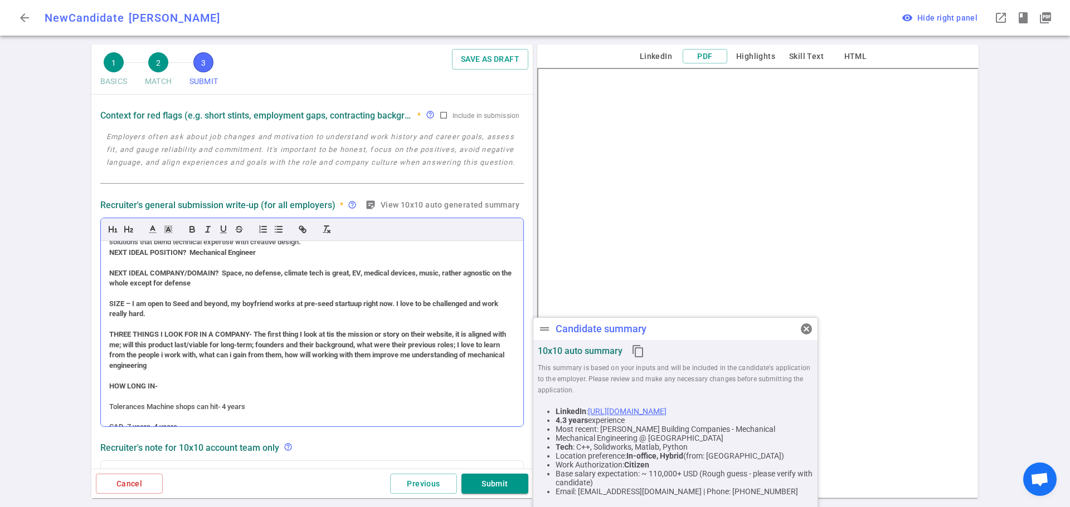
click at [346, 304] on strong "SIZE – I am open to Seed and beyond, my boyfriend works at pre-seed startuup ri…" at bounding box center [304, 309] width 390 height 18
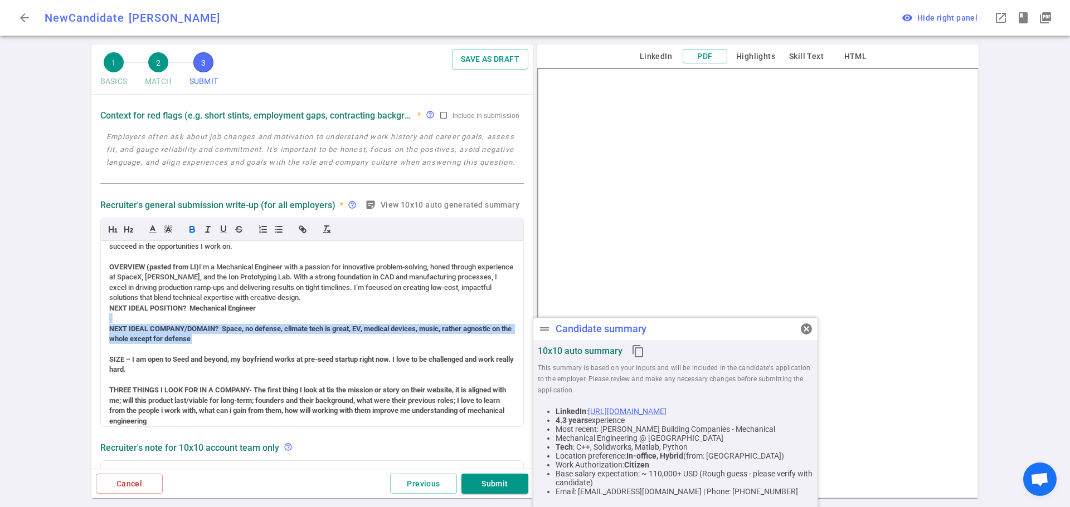
drag, startPoint x: 220, startPoint y: 342, endPoint x: 96, endPoint y: 321, distance: 125.5
click at [96, 321] on div "Recruiter's general submission write-up (for all employers) * help_outline stic…" at bounding box center [312, 312] width 432 height 235
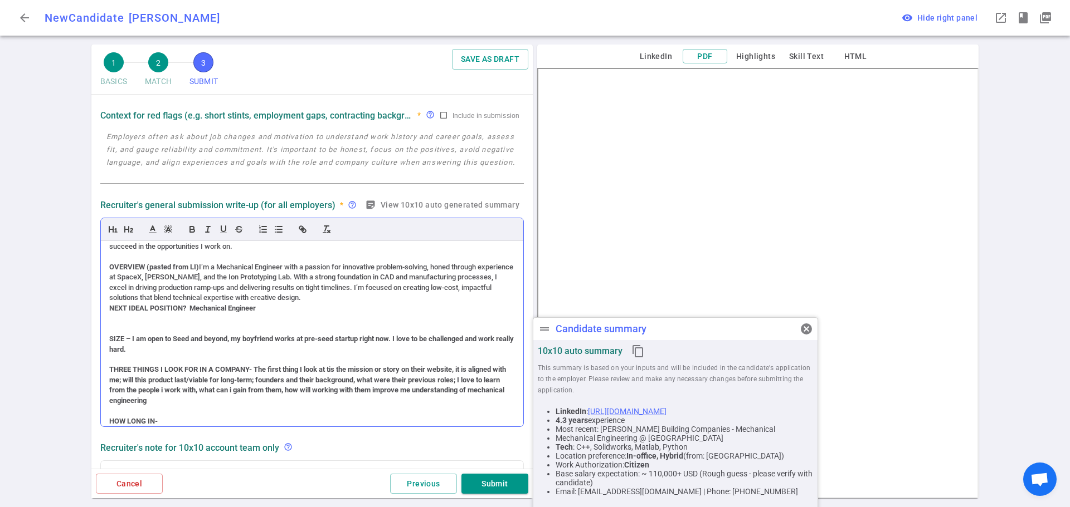
drag, startPoint x: 109, startPoint y: 307, endPoint x: 115, endPoint y: 312, distance: 7.9
click at [109, 306] on strong "NEXT IDEAL POSITION? Mechanical Engineer" at bounding box center [182, 308] width 147 height 8
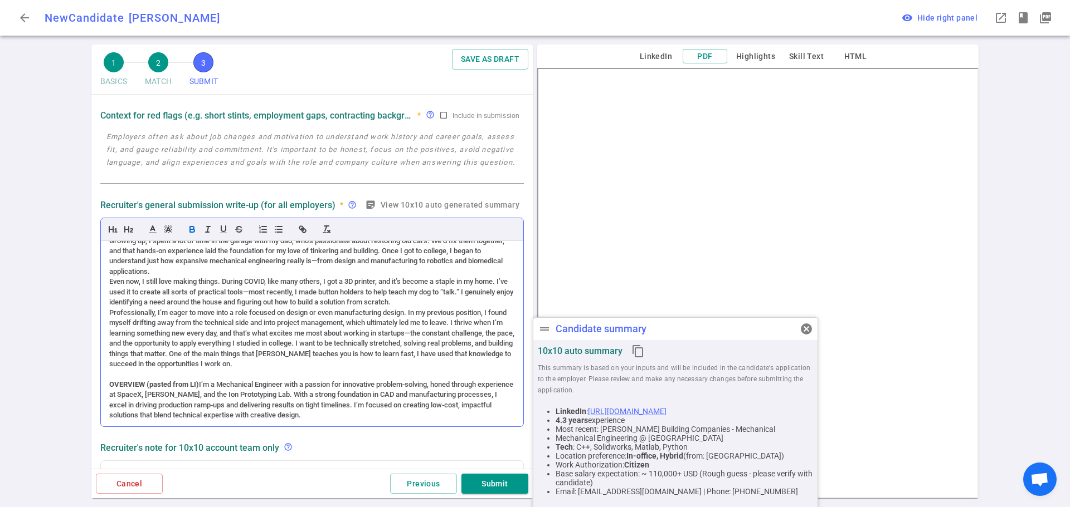
scroll to position [111, 0]
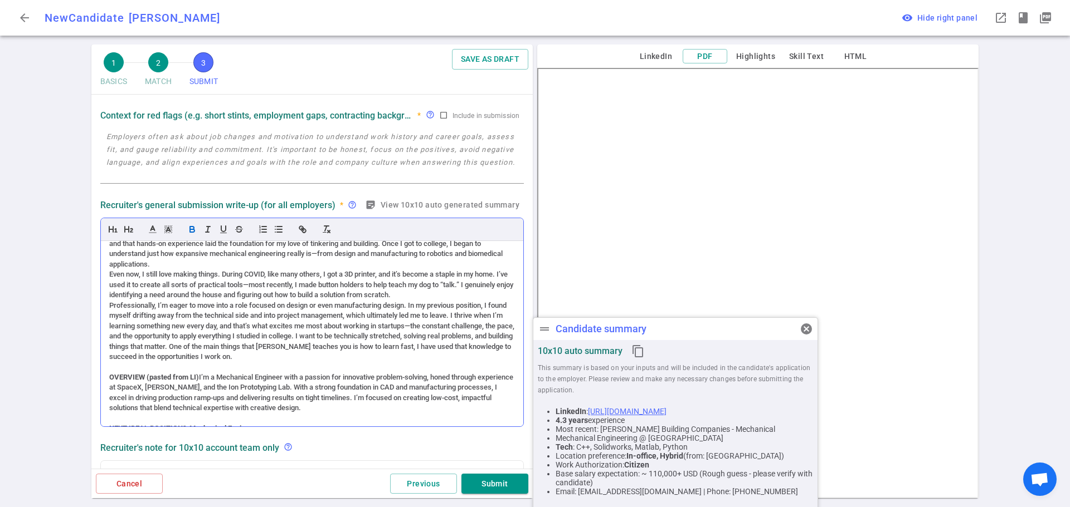
click at [109, 274] on div "Even now, I still love making things. During COVID, like many others, I got a 3…" at bounding box center [312, 285] width 406 height 31
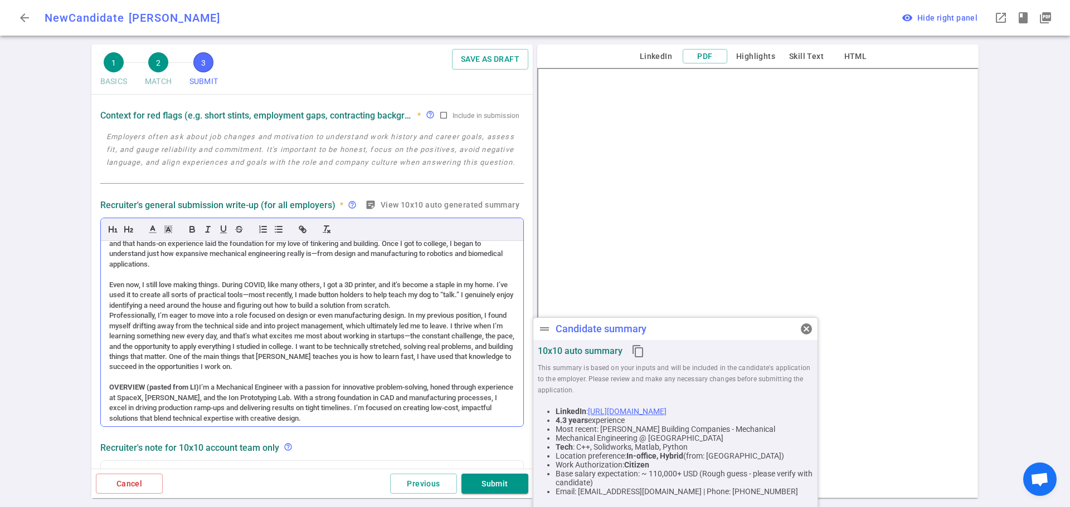
click at [110, 316] on div "Professionally, I’m eager to move into a role focused on design or even manufac…" at bounding box center [312, 342] width 406 height 62
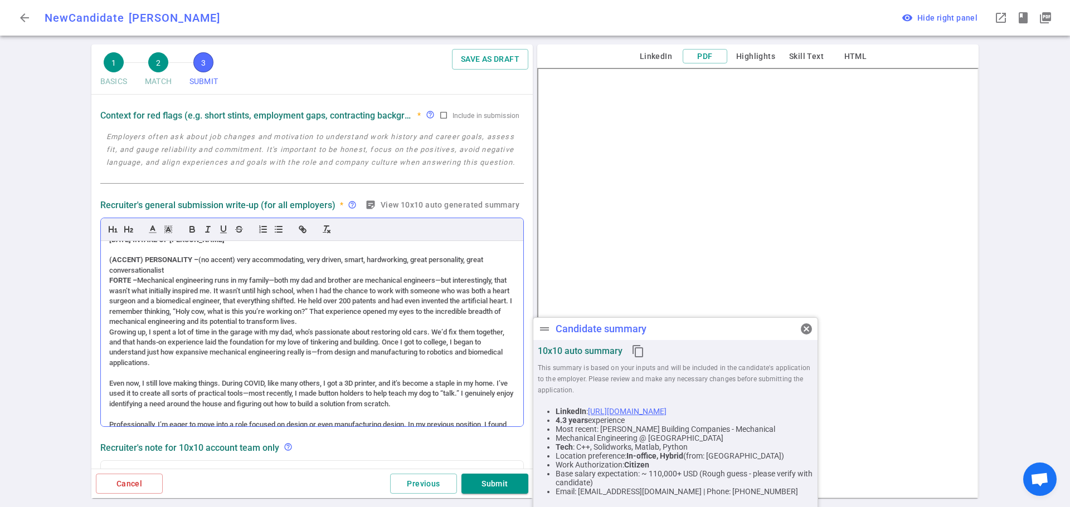
scroll to position [0, 0]
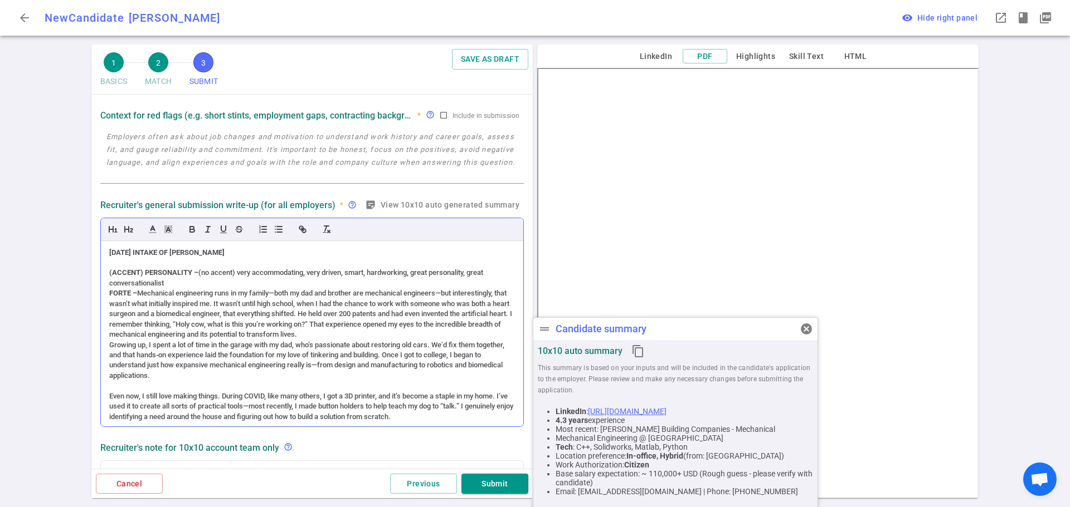
click at [107, 294] on div "[DATE] INTAKE OF [PERSON_NAME] (ACCENT) PERSONALITY – (no accent) very accommod…" at bounding box center [312, 333] width 422 height 185
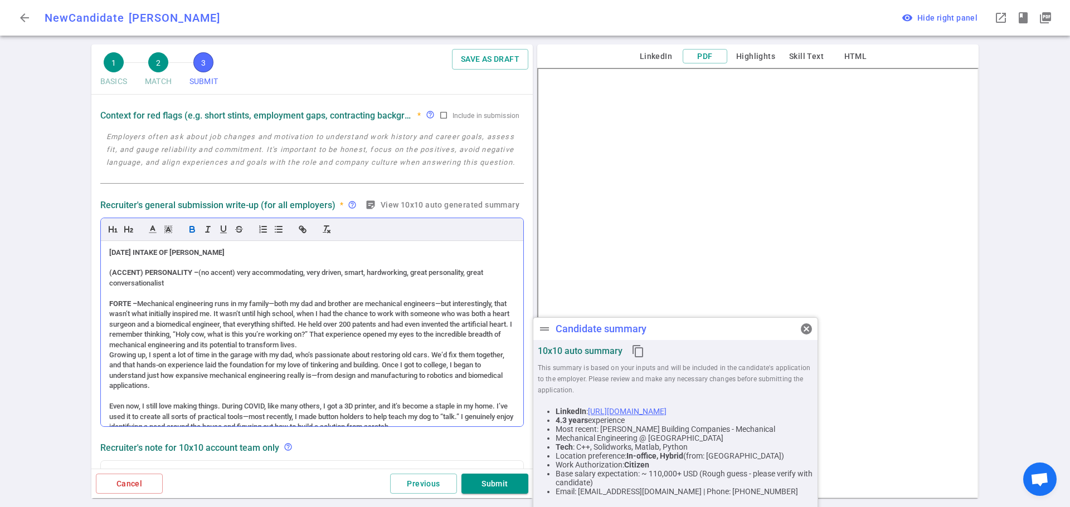
click at [111, 355] on div "Growing up, I spent a lot of time in the garage with my dad, who’s passionate a…" at bounding box center [312, 370] width 406 height 41
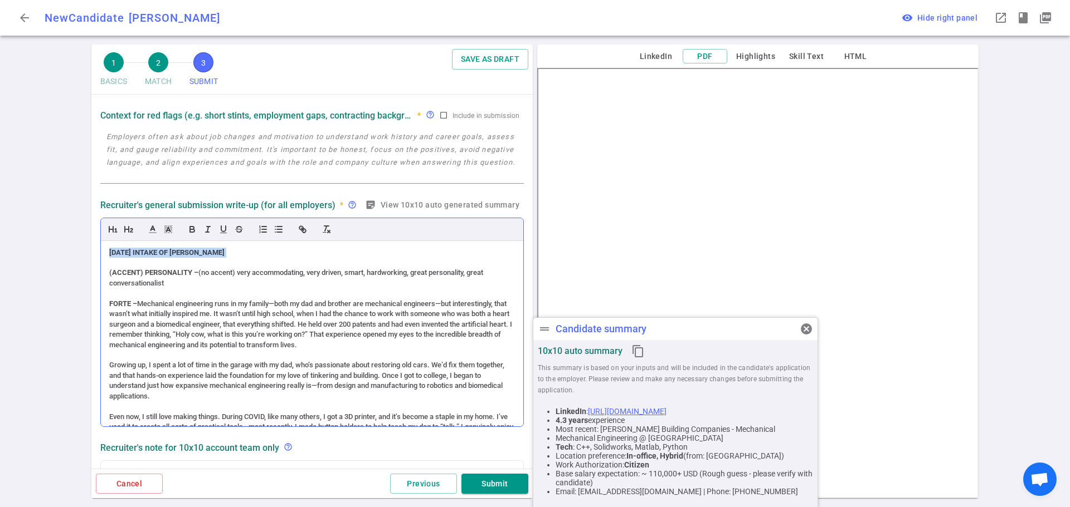
drag, startPoint x: 240, startPoint y: 255, endPoint x: 106, endPoint y: 248, distance: 133.8
click at [106, 248] on div "[DATE] INTAKE OF [PERSON_NAME] (ACCENT) PERSONALITY – (no accent) very accommod…" at bounding box center [312, 333] width 422 height 185
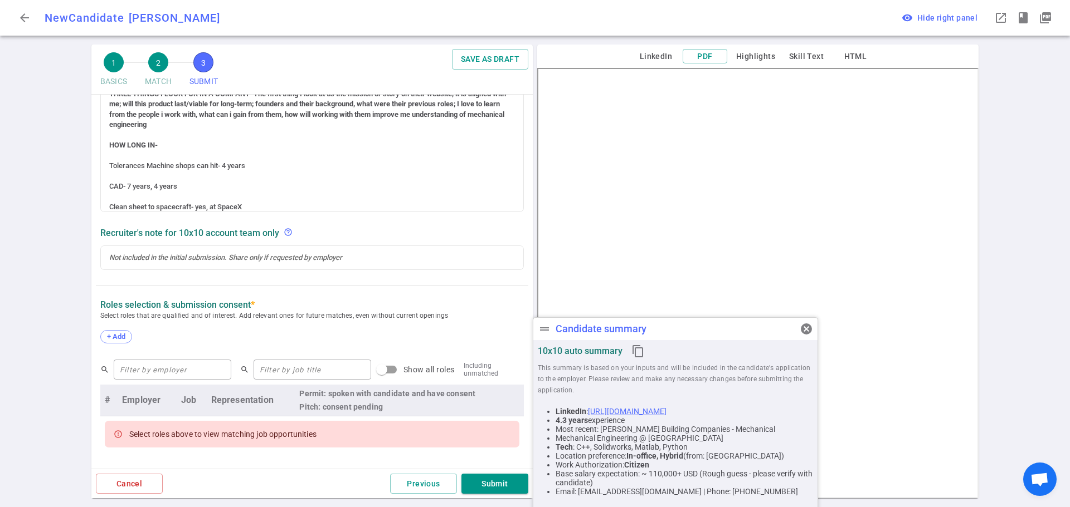
scroll to position [334, 0]
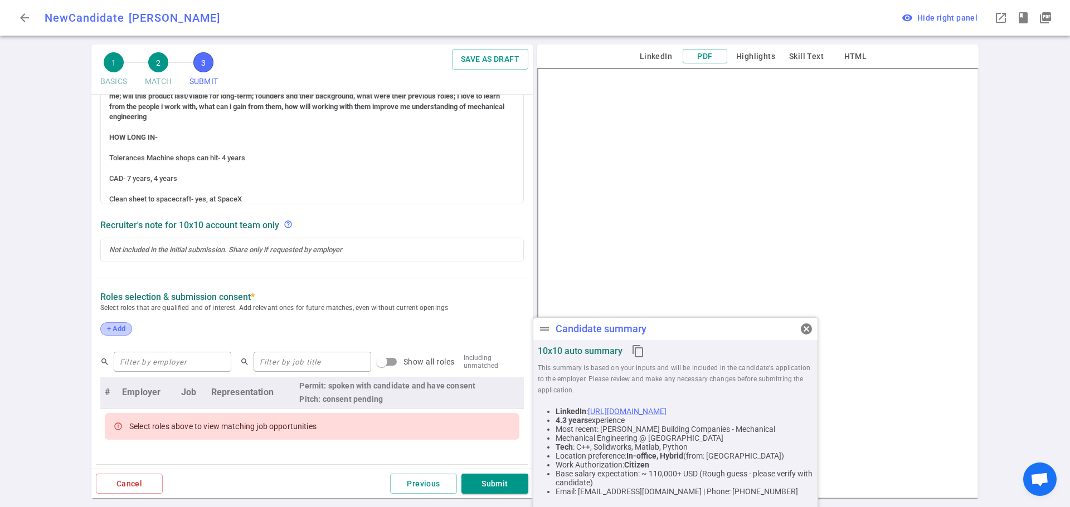
click at [125, 327] on span "+ Add" at bounding box center [116, 329] width 26 height 8
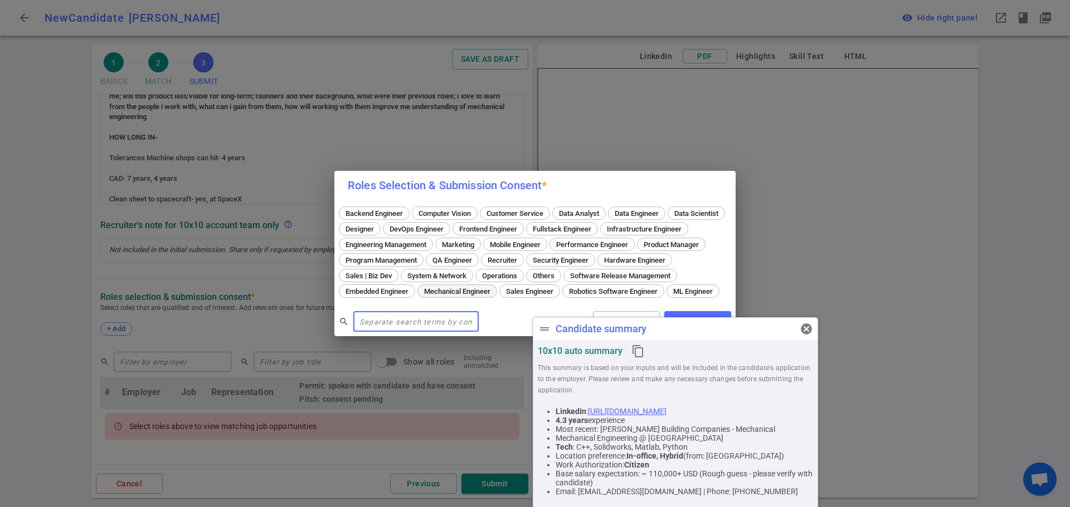
click at [497, 285] on div "Mechanical Engineer" at bounding box center [457, 291] width 80 height 13
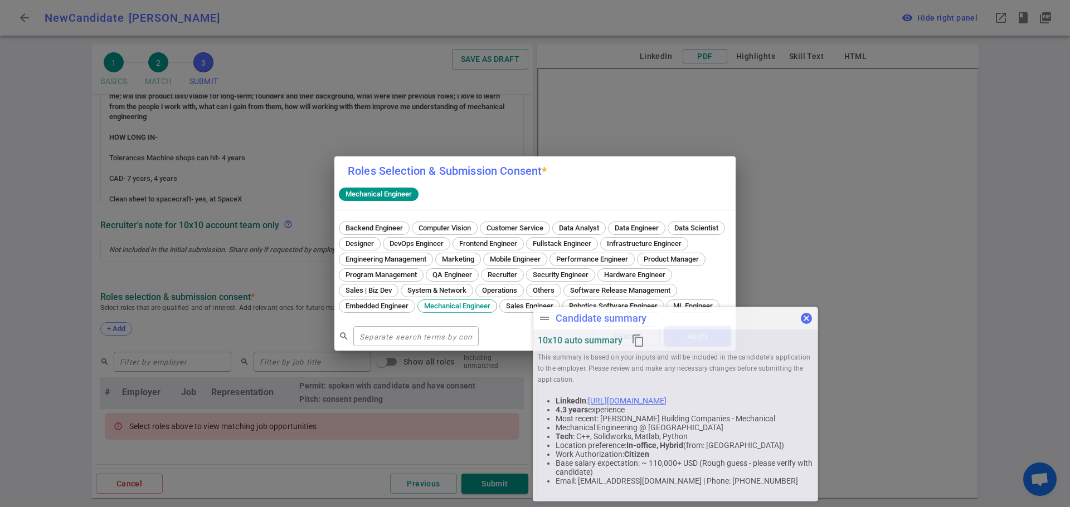
click at [800, 325] on button "cancel" at bounding box center [806, 318] width 22 height 22
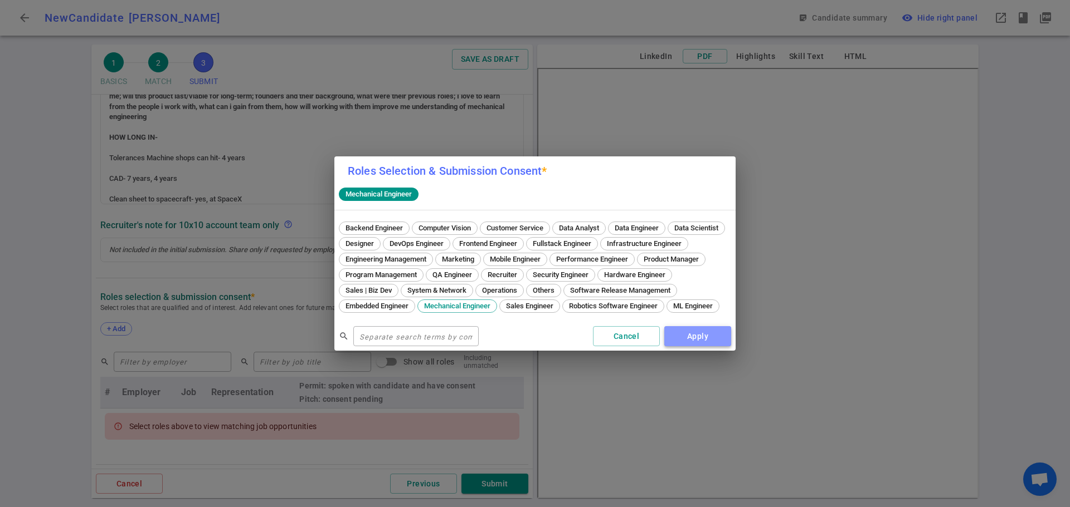
click at [688, 340] on button "Apply" at bounding box center [697, 336] width 67 height 21
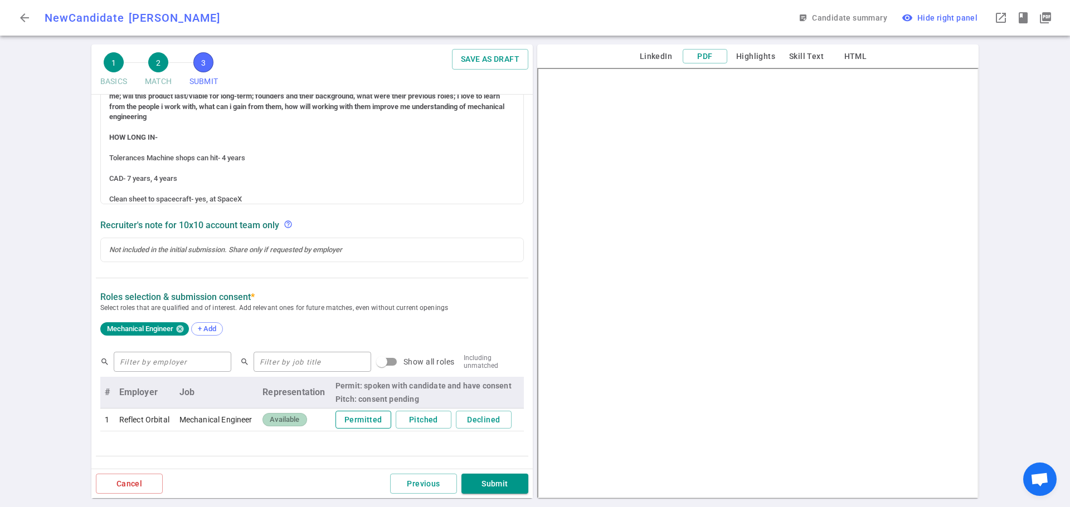
click at [355, 423] on button "Permitted" at bounding box center [363, 420] width 56 height 18
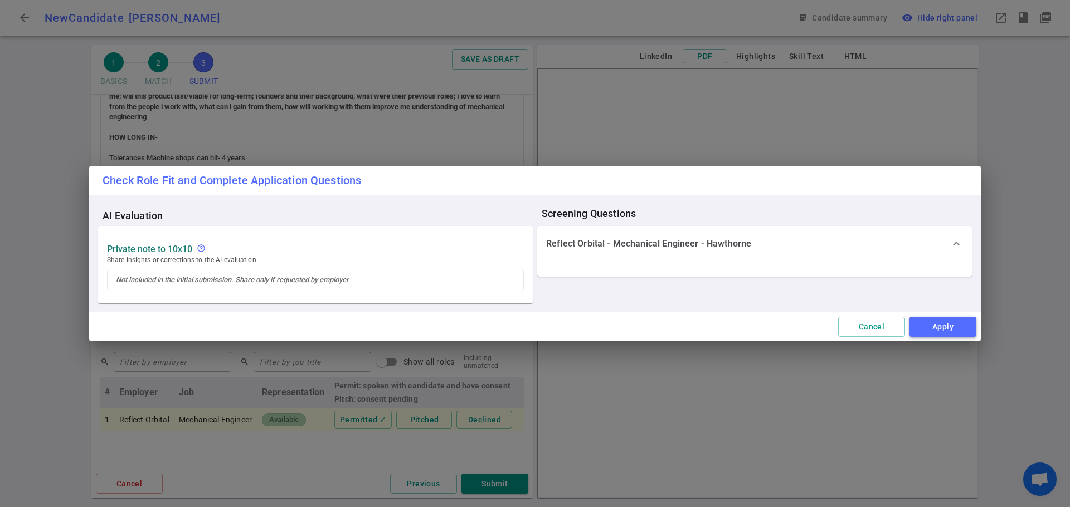
click at [936, 324] on button "Apply" at bounding box center [942, 327] width 67 height 21
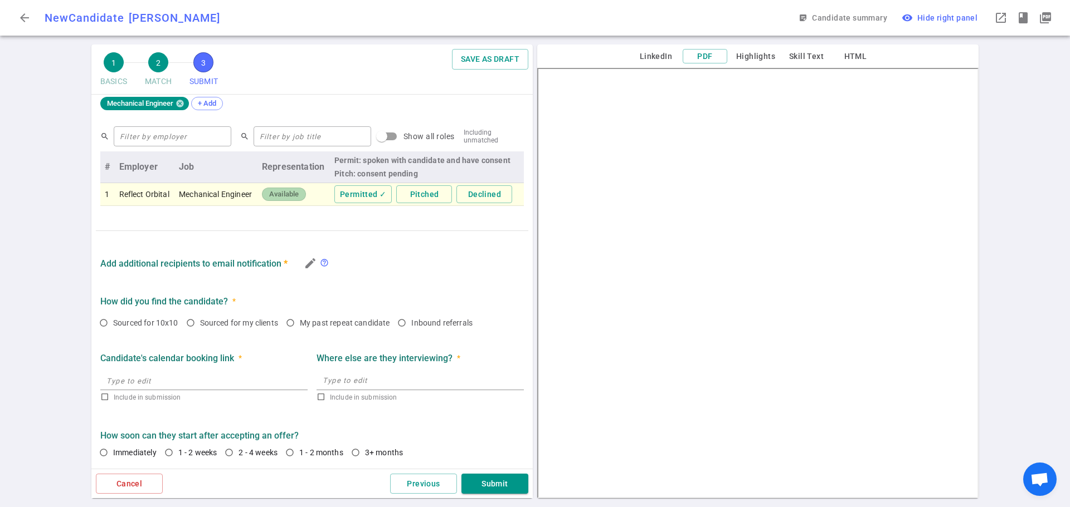
scroll to position [542, 0]
click at [307, 265] on icon "edit" at bounding box center [310, 263] width 13 height 13
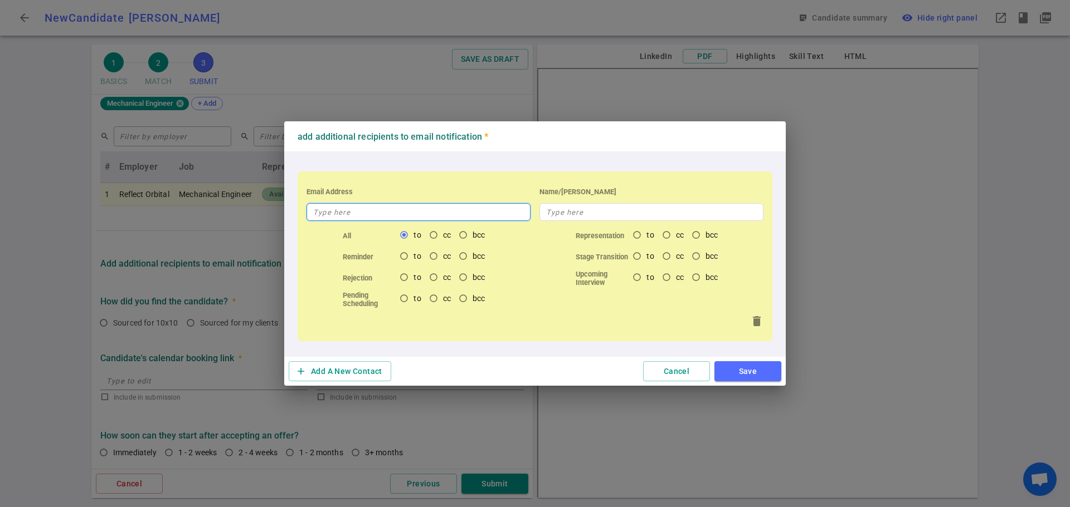
click at [383, 215] on input "text" at bounding box center [418, 212] width 224 height 18
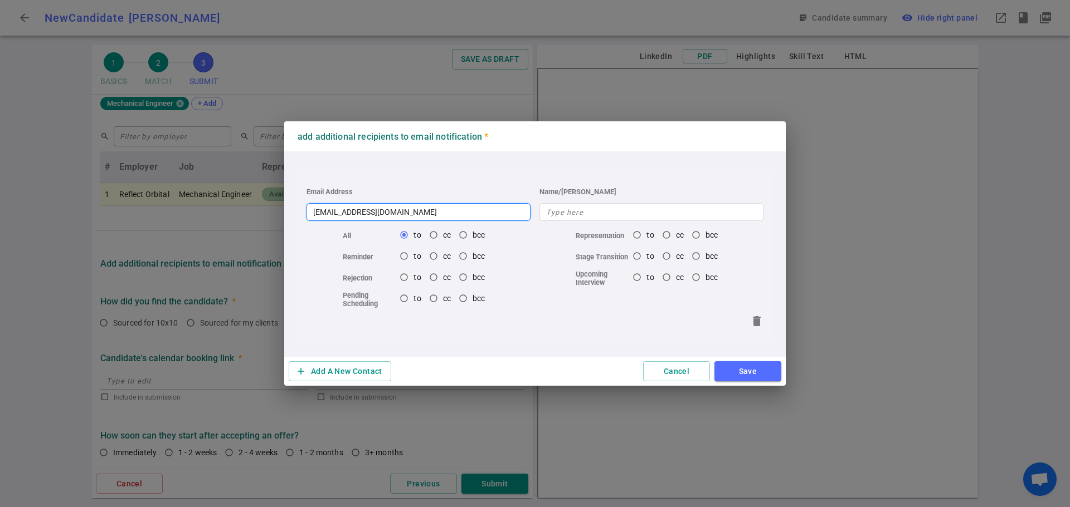
type input "[EMAIL_ADDRESS][DOMAIN_NAME]"
click at [733, 378] on button "Save" at bounding box center [747, 372] width 67 height 21
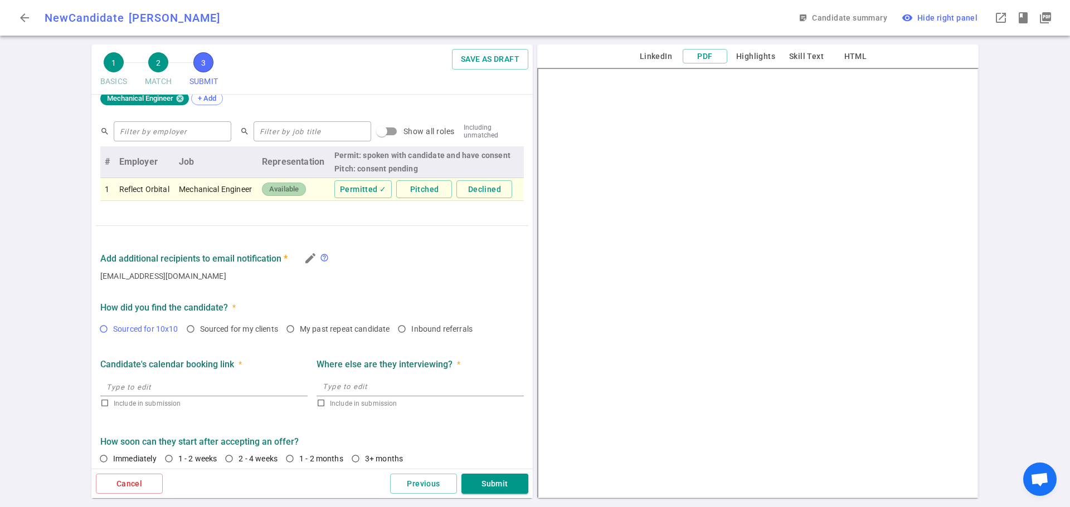
click at [102, 333] on input "Sourced for 10x10" at bounding box center [103, 329] width 19 height 19
radio input "true"
click at [163, 466] on input "1 - 2 weeks" at bounding box center [168, 459] width 19 height 19
radio input "true"
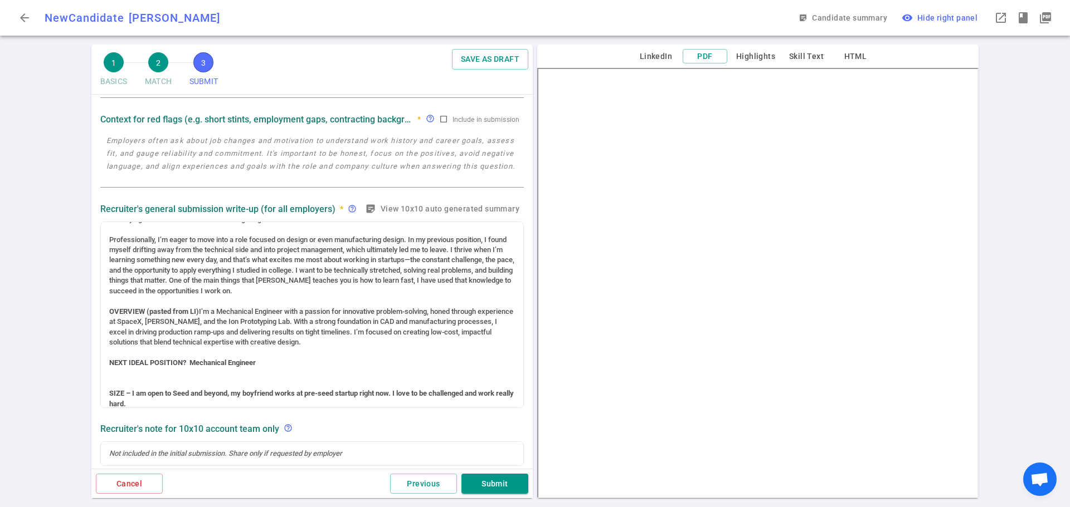
scroll to position [167, 0]
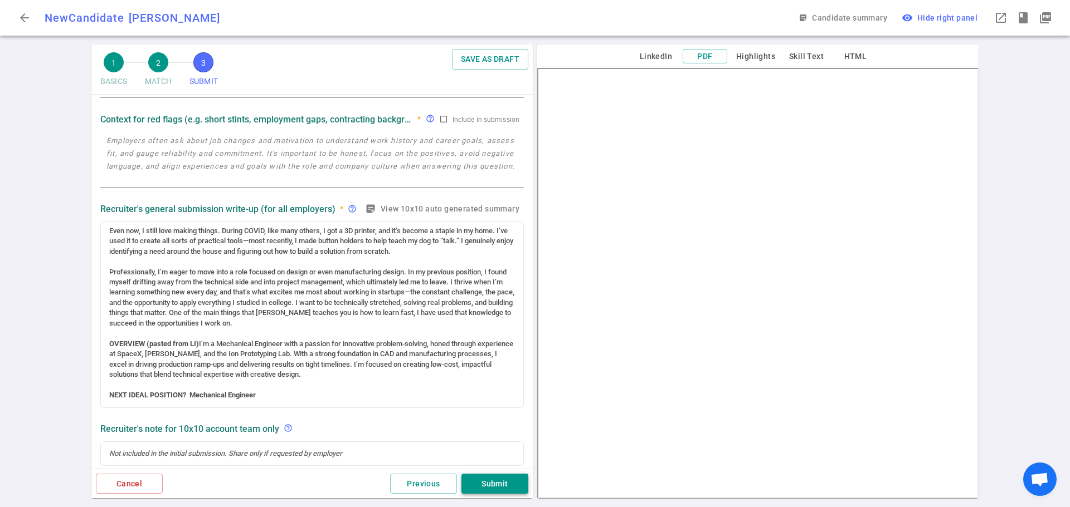
click at [501, 483] on button "Submit" at bounding box center [494, 484] width 67 height 21
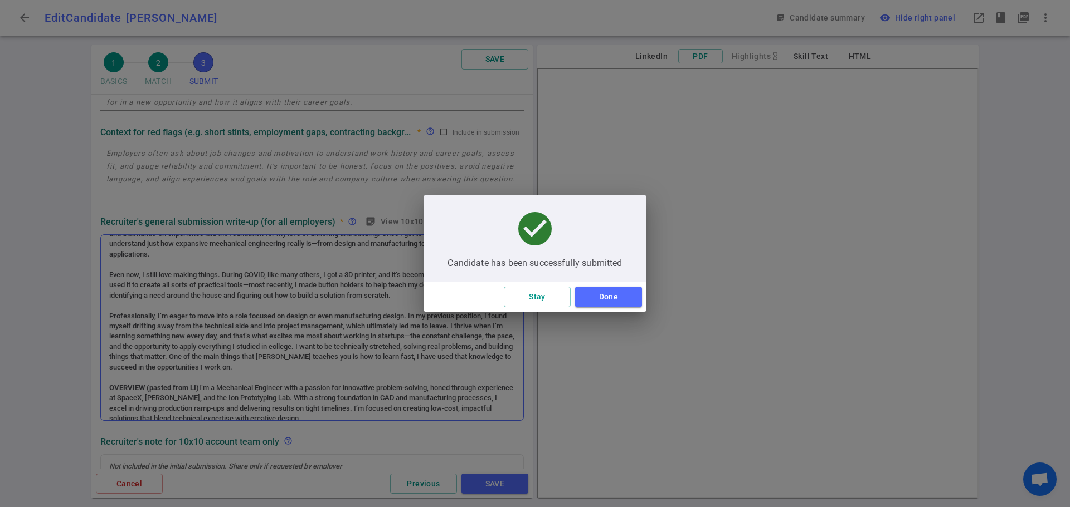
scroll to position [108, 0]
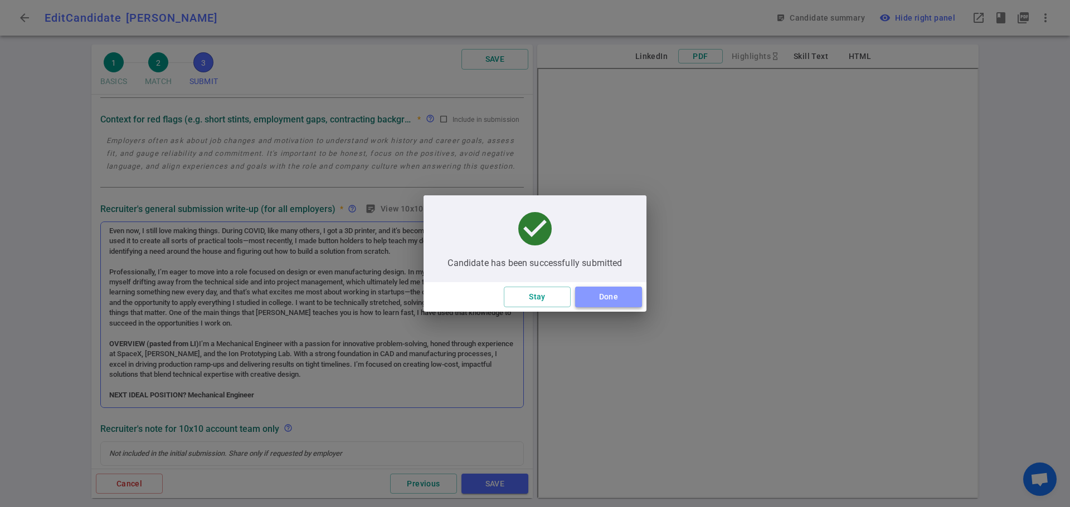
click at [607, 302] on button "Done" at bounding box center [608, 297] width 67 height 21
